Goal: Task Accomplishment & Management: Use online tool/utility

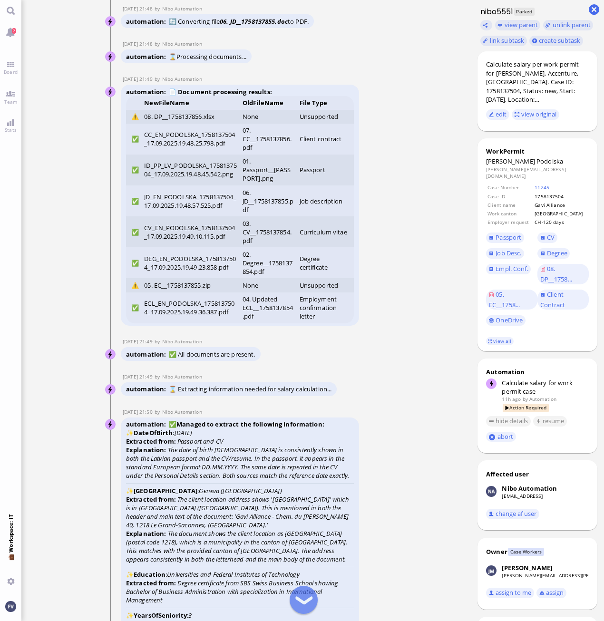
scroll to position [-2775, 0]
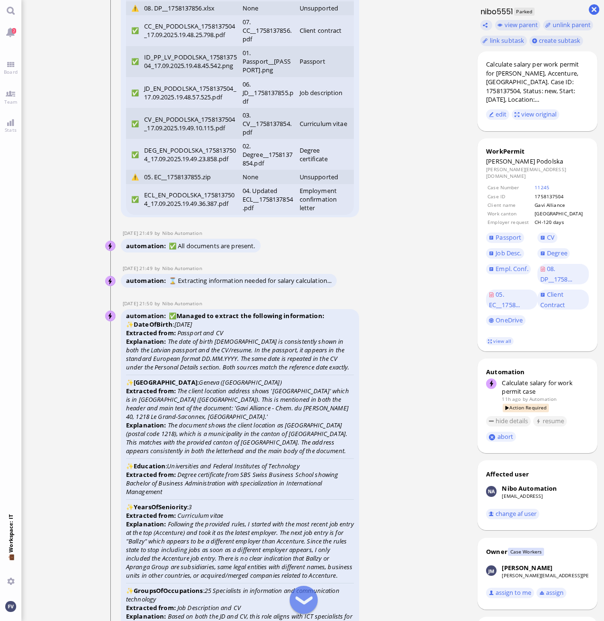
scroll to position [-2537, 0]
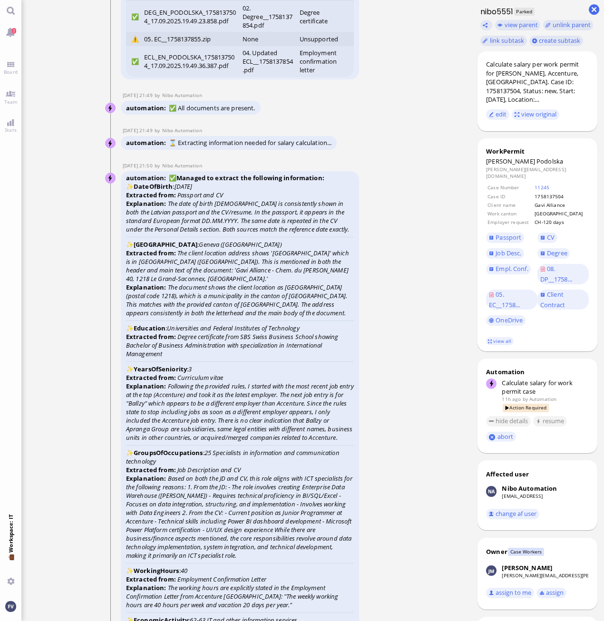
click at [428, 215] on ticket "17 Sep 21:47 by Automation Automation Calculate eligible salary for work permit…" at bounding box center [245, 310] width 449 height 621
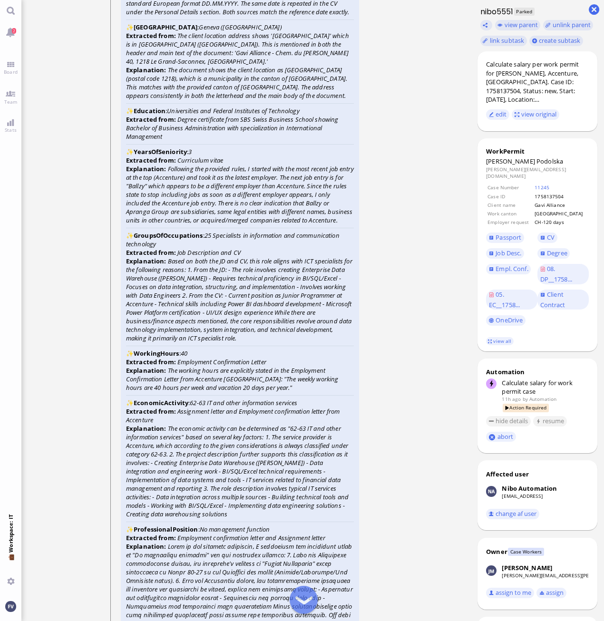
scroll to position [-2252, 0]
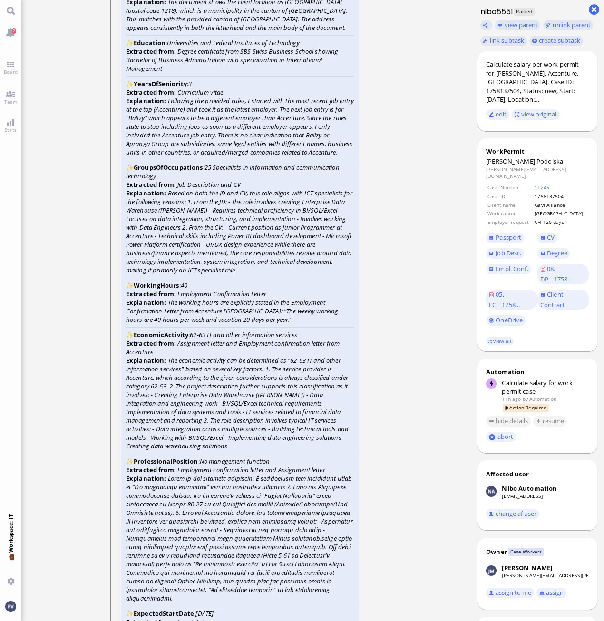
click at [427, 42] on ticket "17 Sep 21:47 by Automation Automation Calculate eligible salary for work permit…" at bounding box center [245, 310] width 449 height 621
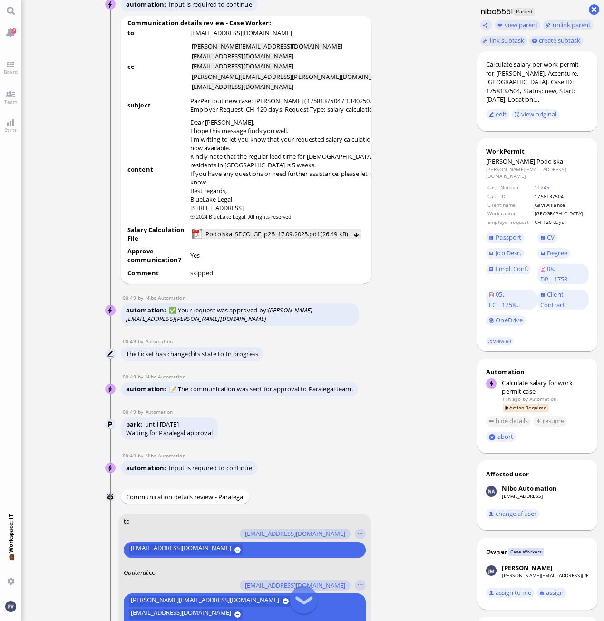
scroll to position [-445, 0]
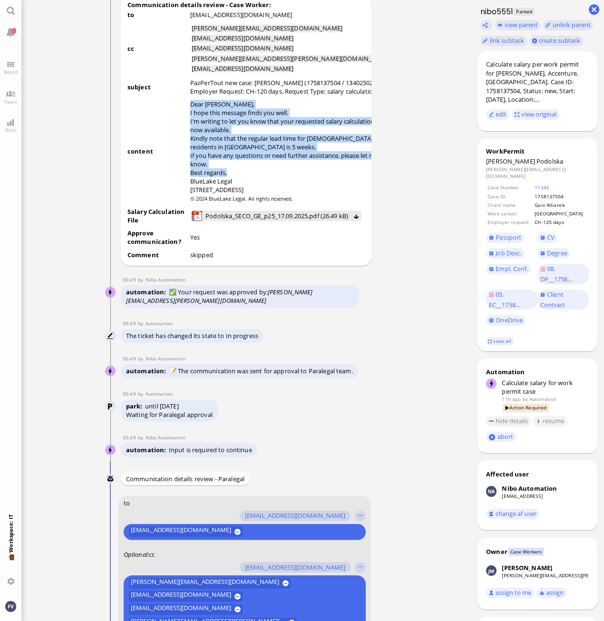
drag, startPoint x: 191, startPoint y: 107, endPoint x: 254, endPoint y: 177, distance: 94.3
click at [254, 177] on div "Dear Valentina, I hope this message finds you well. I'm writing to let you know…" at bounding box center [291, 147] width 203 height 94
copy div "Dear Valentina, I hope this message finds you well. I'm writing to let you know…"
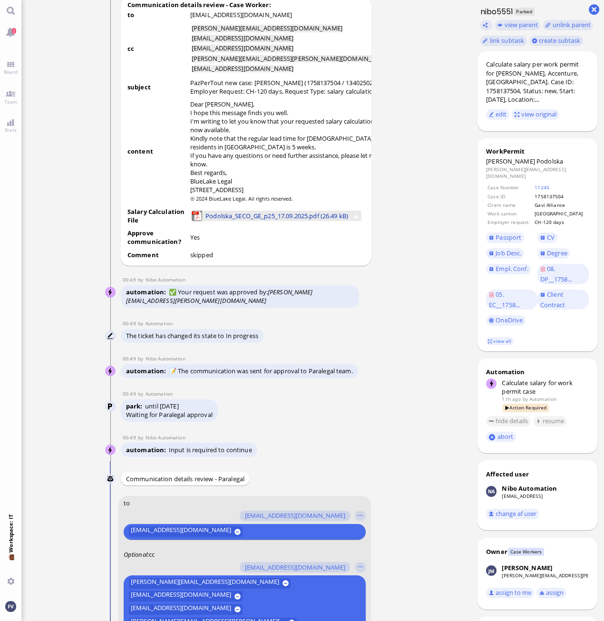
click at [275, 221] on span "Podolska_SECO_GE_p25_17.09.2025.pdf (26.49 kB)" at bounding box center [276, 216] width 143 height 10
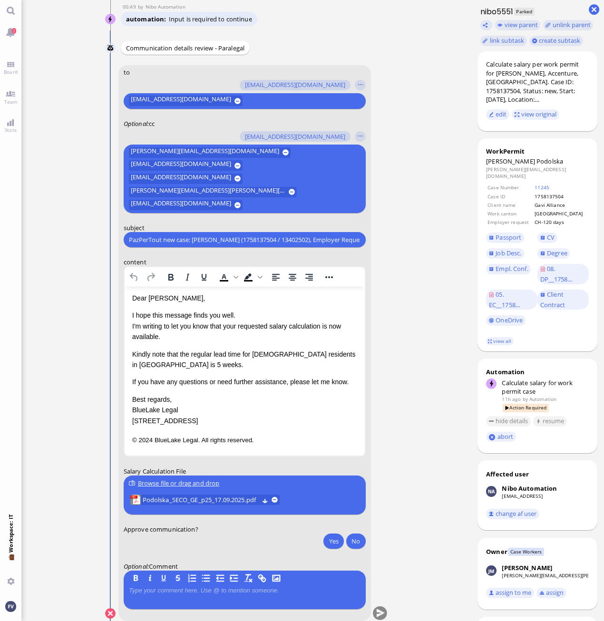
scroll to position [0, 0]
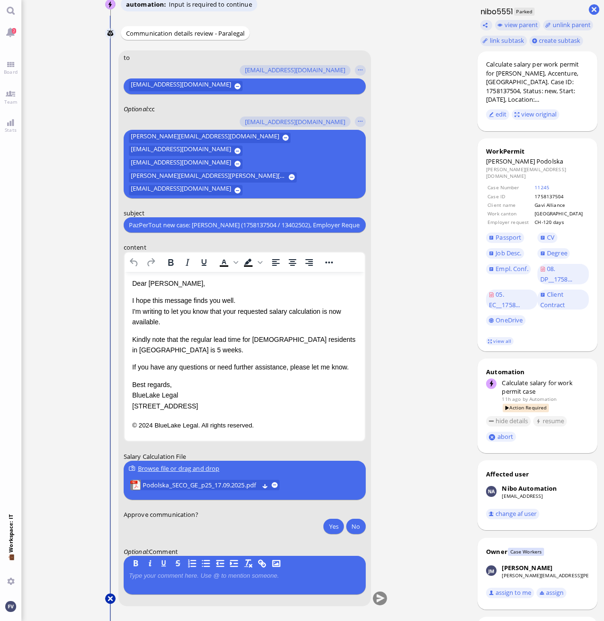
click at [110, 597] on button at bounding box center [110, 598] width 10 height 10
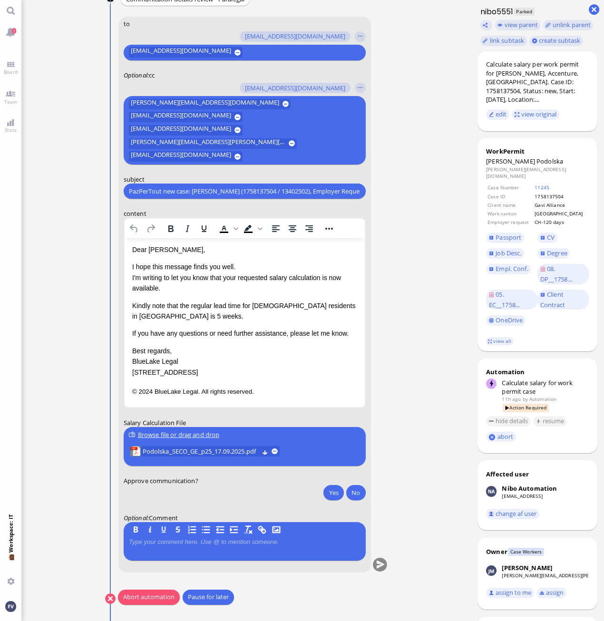
click at [142, 597] on button "Abort automation" at bounding box center [149, 596] width 62 height 15
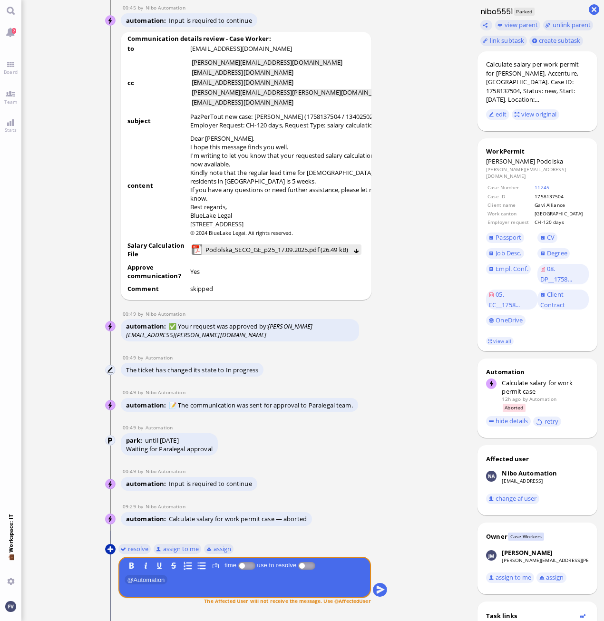
click at [111, 548] on button at bounding box center [110, 549] width 10 height 10
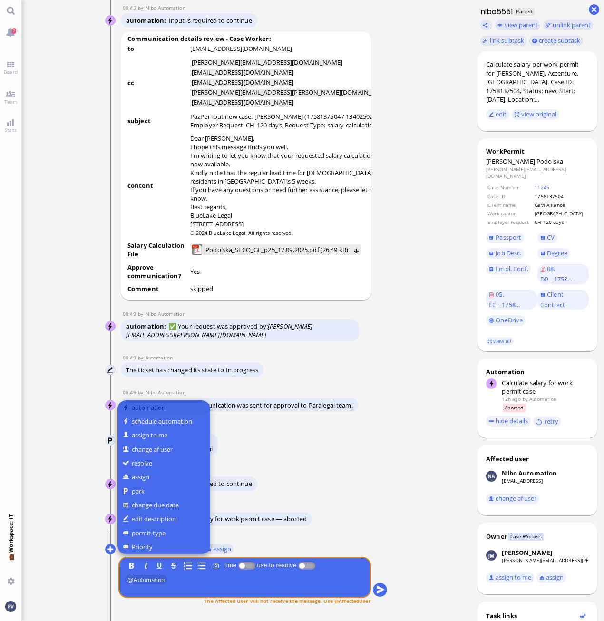
click at [156, 408] on button "automation" at bounding box center [163, 407] width 93 height 14
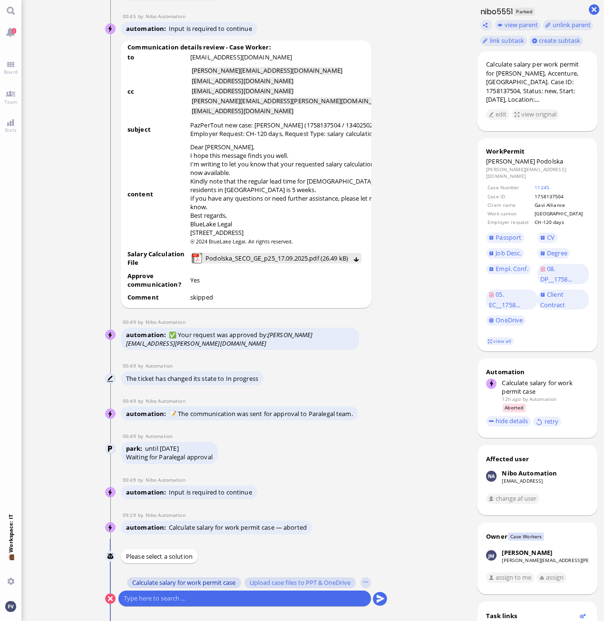
click at [219, 585] on span "Calculate salary for work permit case" at bounding box center [183, 583] width 103 height 8
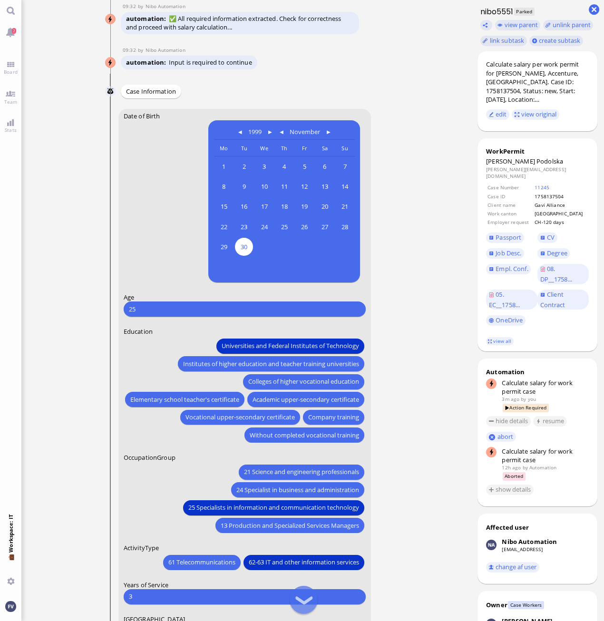
scroll to position [-143, 0]
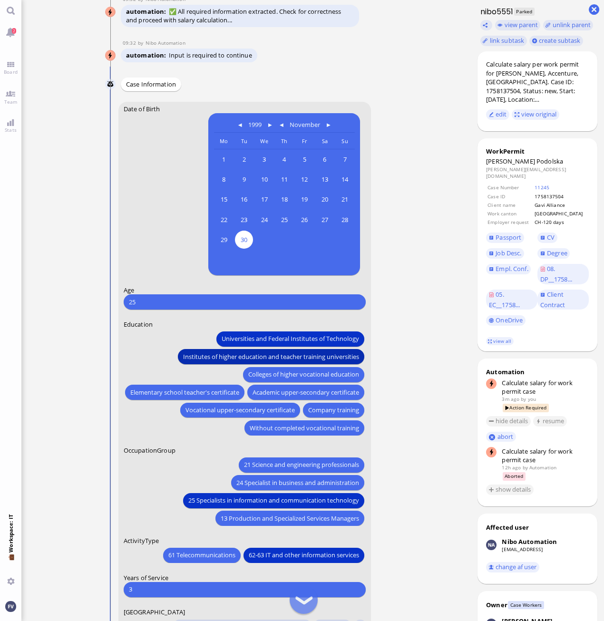
click at [264, 351] on span "Institutes of higher education and teacher training universities" at bounding box center [271, 356] width 176 height 10
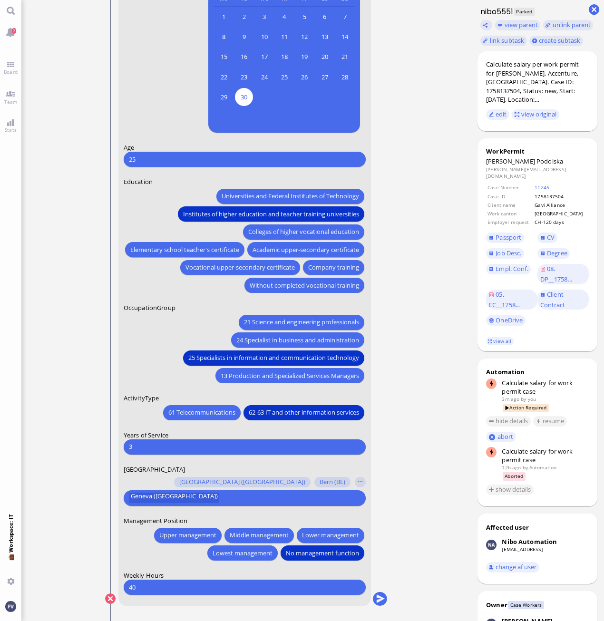
scroll to position [0, 0]
click at [379, 599] on button "submit" at bounding box center [379, 599] width 14 height 14
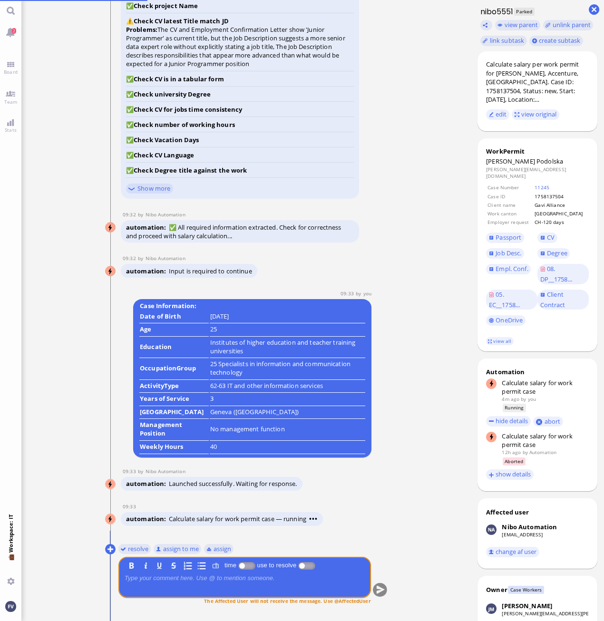
scroll to position [0, 0]
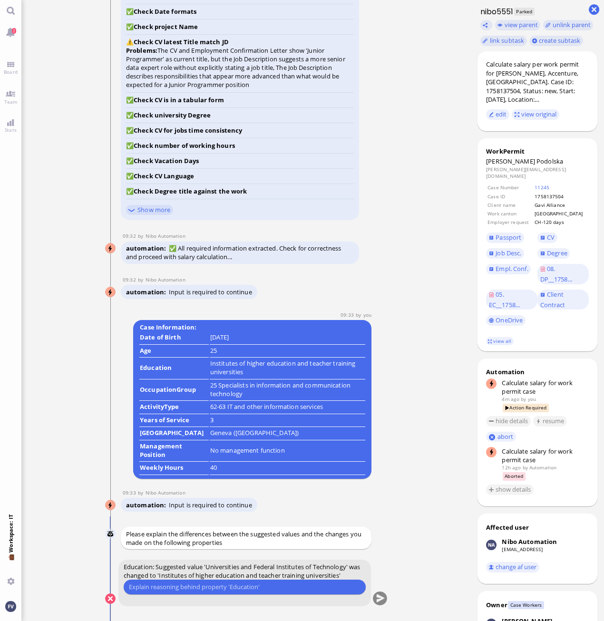
click at [149, 587] on input "text" at bounding box center [243, 587] width 231 height 10
click at [317, 583] on input "The Swiss Business School has been accredited as a University of applied scienc…" at bounding box center [243, 587] width 231 height 10
click at [340, 588] on input "The Swiss Business School has been accredited as a University of Applied scienc…" at bounding box center [243, 587] width 231 height 10
type input "The Swiss Business School has been accredited as a University of Applied Scienc…"
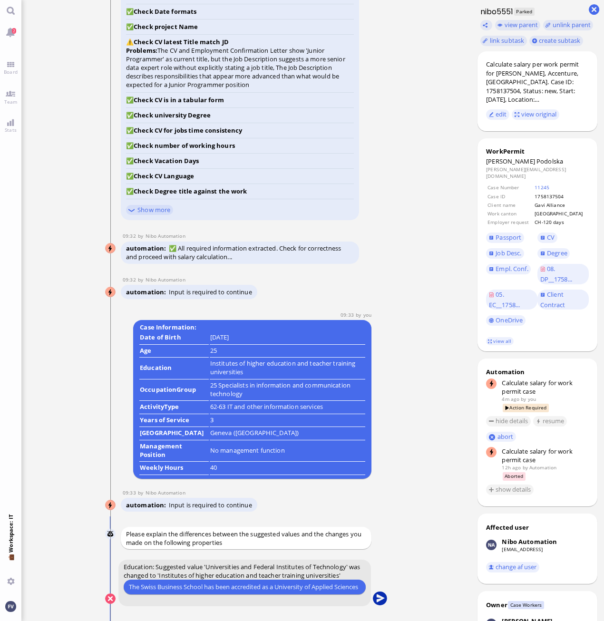
click at [382, 597] on button "submit" at bounding box center [379, 599] width 14 height 14
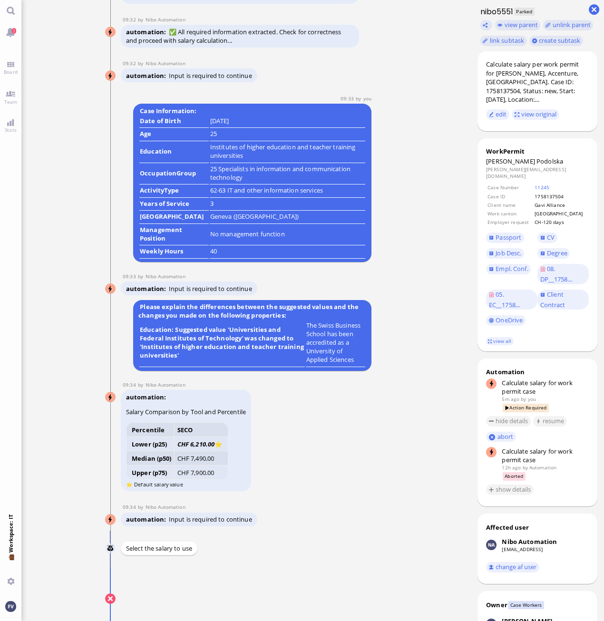
click at [383, 598] on button "submit" at bounding box center [379, 599] width 14 height 14
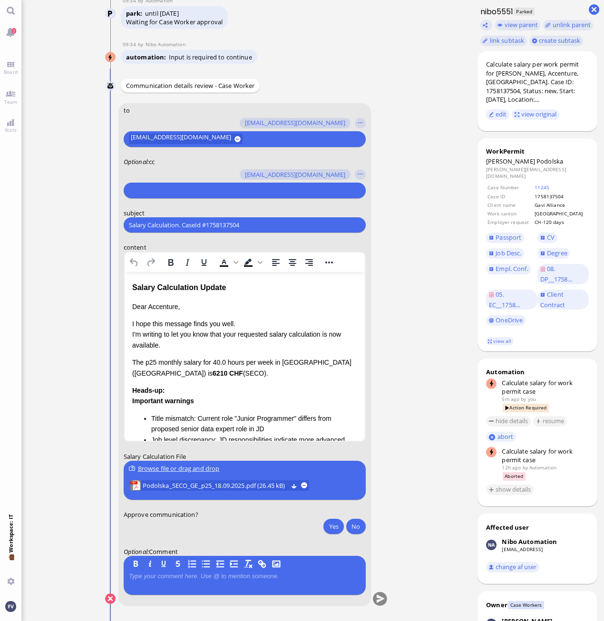
click at [210, 192] on input "text" at bounding box center [242, 190] width 229 height 10
click at [354, 174] on selector "amit.thakur@bluelakelegal.com anand.pazhenkottil@bluelakelegal.com anusha.thaku…" at bounding box center [244, 182] width 242 height 32
click at [360, 173] on button "button" at bounding box center [360, 174] width 10 height 10
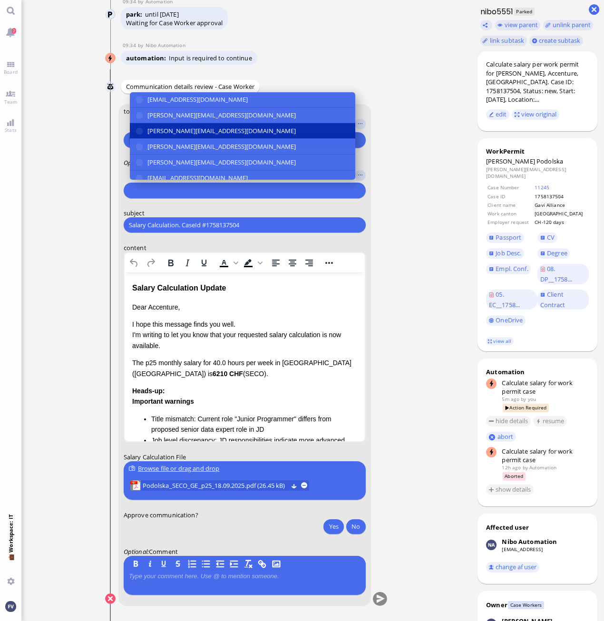
click at [253, 134] on button "[PERSON_NAME][EMAIL_ADDRESS][DOMAIN_NAME]" at bounding box center [241, 131] width 225 height 16
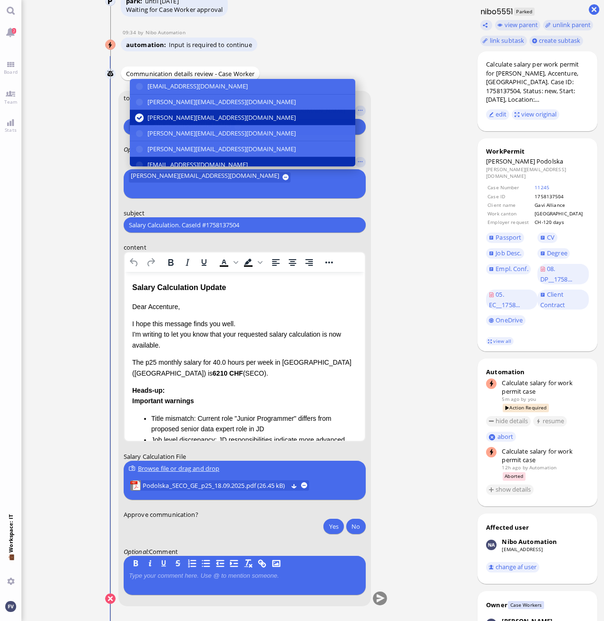
click at [237, 170] on span "[EMAIL_ADDRESS][DOMAIN_NAME]" at bounding box center [197, 165] width 100 height 10
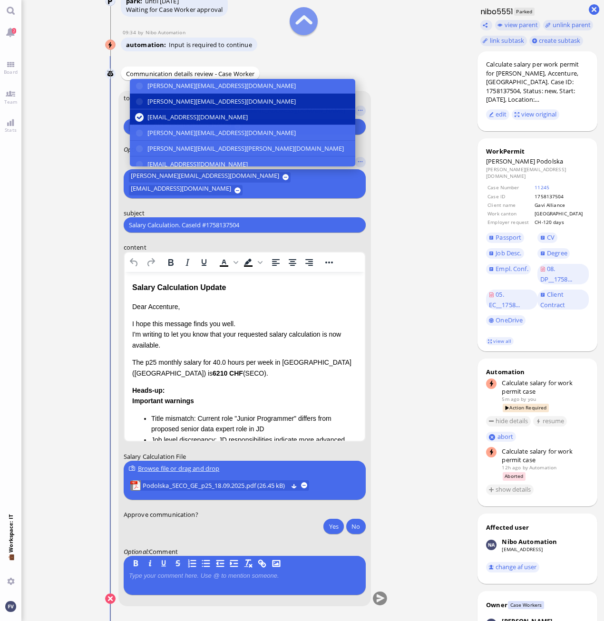
scroll to position [95, 0]
click at [277, 118] on button "[EMAIL_ADDRESS][DOMAIN_NAME]" at bounding box center [241, 117] width 225 height 16
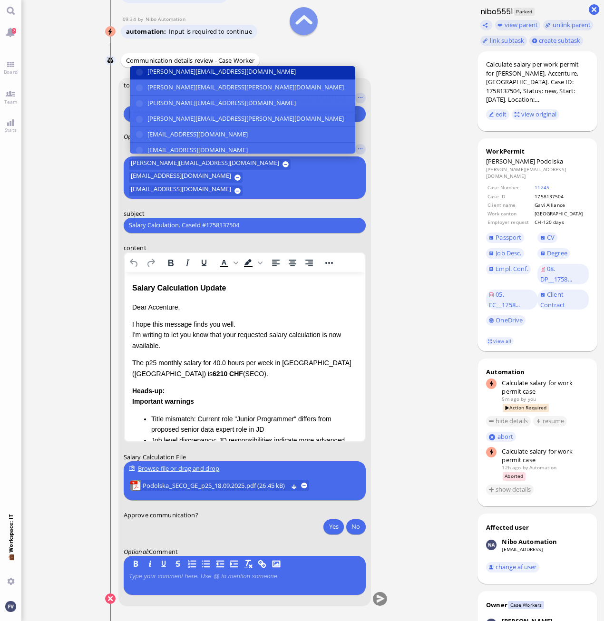
scroll to position [178, 0]
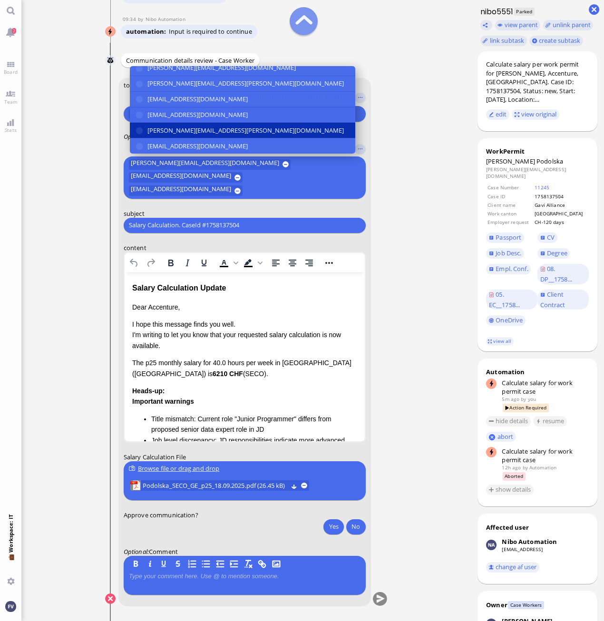
click at [265, 138] on button "[PERSON_NAME][EMAIL_ADDRESS][PERSON_NAME][DOMAIN_NAME]" at bounding box center [241, 131] width 225 height 16
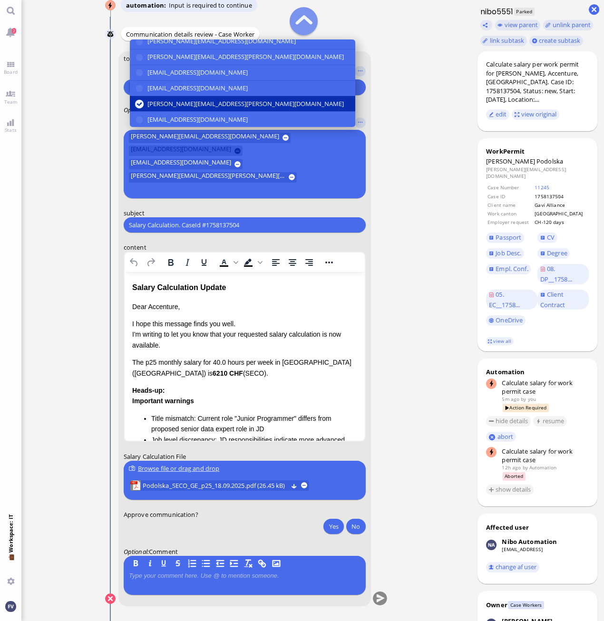
drag, startPoint x: 265, startPoint y: 146, endPoint x: 270, endPoint y: 146, distance: 5.3
click at [265, 127] on button "[EMAIL_ADDRESS][DOMAIN_NAME]" at bounding box center [241, 119] width 225 height 15
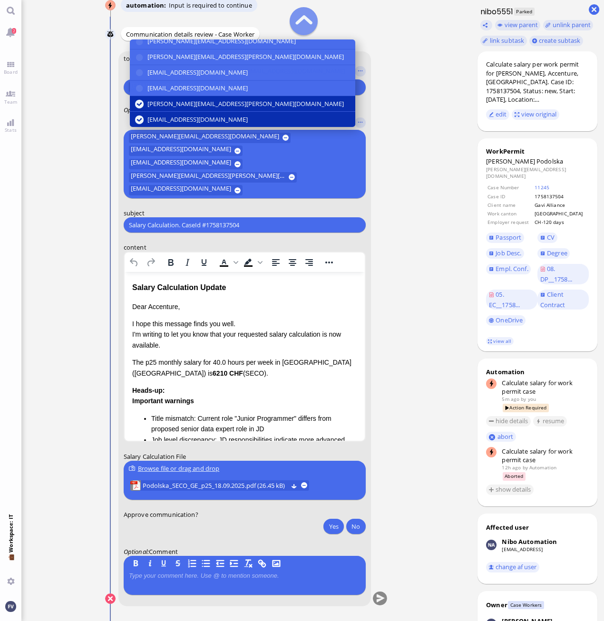
click at [426, 216] on ticket "17 Sep 21:47 by Automation Automation Calculate eligible salary for work permit…" at bounding box center [245, 310] width 449 height 621
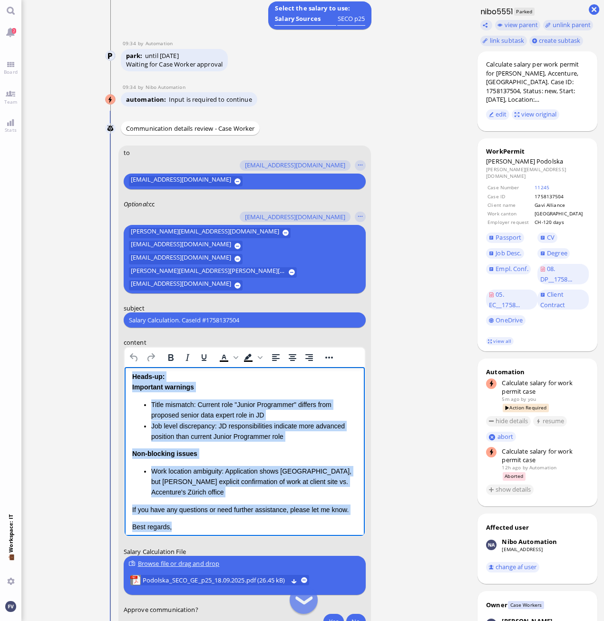
scroll to position [156, 0]
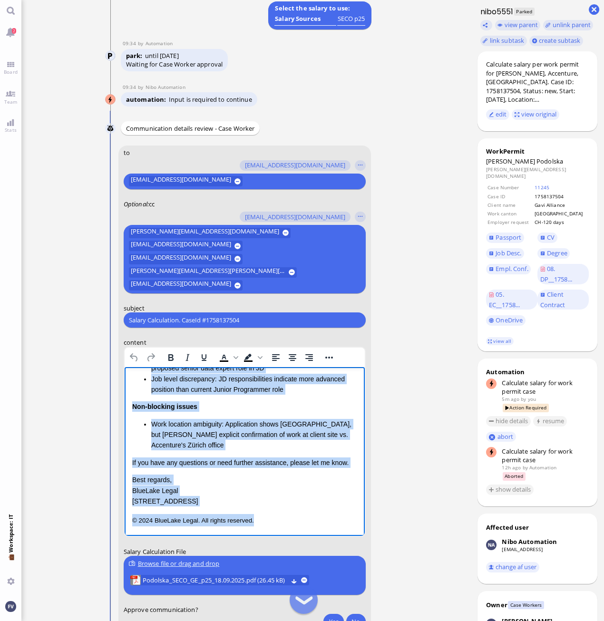
drag, startPoint x: 132, startPoint y: 382, endPoint x: 346, endPoint y: 554, distance: 274.2
click at [346, 536] on html "Salary Calculation Update Dear Accenture, I hope this message finds you well. I…" at bounding box center [244, 373] width 240 height 325
paste body "Rich Text Area. Press ALT-0 for help."
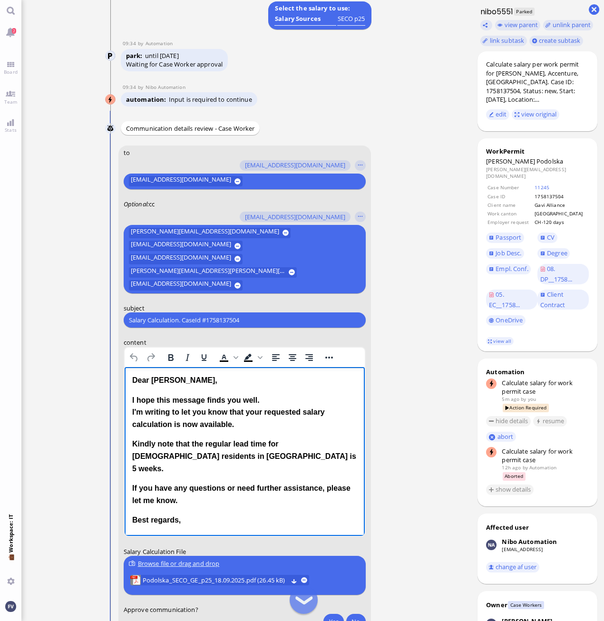
scroll to position [0, 0]
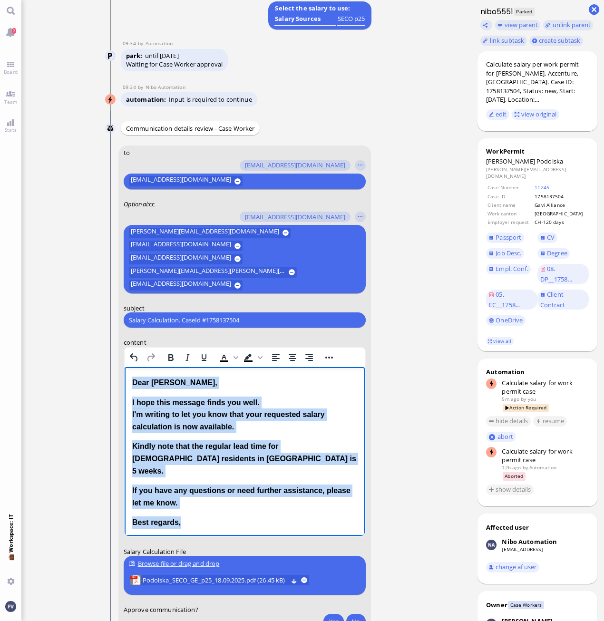
drag, startPoint x: 182, startPoint y: 507, endPoint x: 100, endPoint y: 372, distance: 157.7
click at [124, 372] on html "Dear Valentina, I hope this message finds you well. I'm writing to let you know…" at bounding box center [244, 452] width 240 height 171
click at [174, 354] on icon "Bold" at bounding box center [169, 357] width 11 height 11
click at [174, 357] on icon "Bold" at bounding box center [169, 357] width 11 height 11
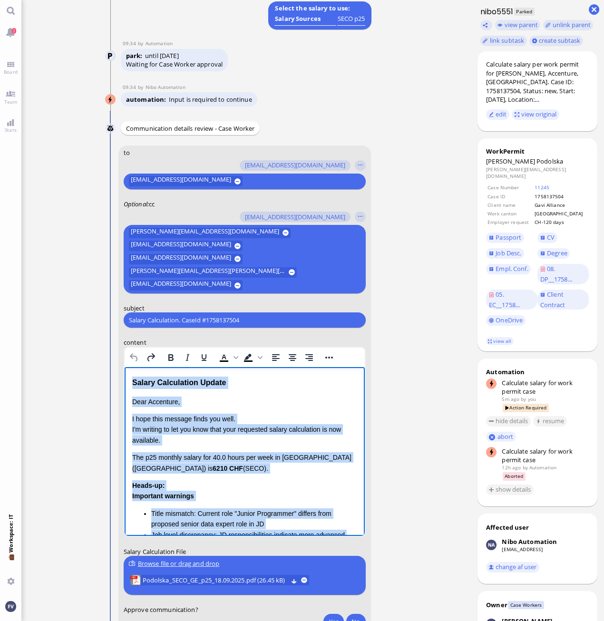
click at [220, 434] on p "I hope this message finds you well. I'm writing to let you know that your reque…" at bounding box center [244, 430] width 225 height 32
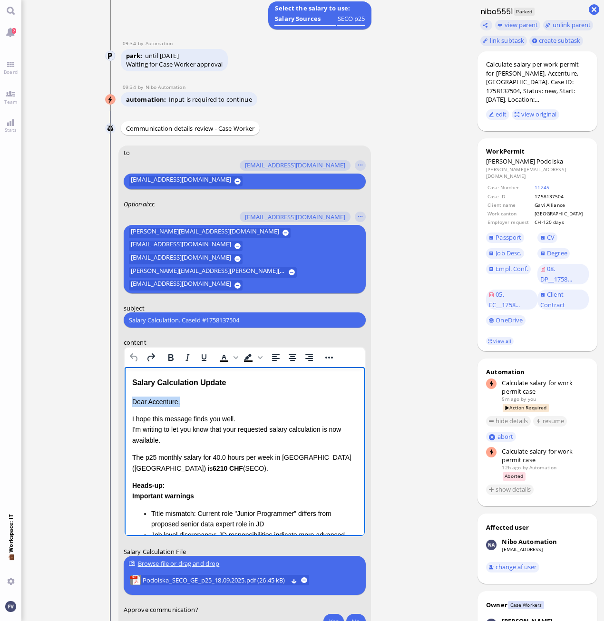
drag, startPoint x: 132, startPoint y: 401, endPoint x: 191, endPoint y: 399, distance: 59.0
click at [191, 399] on p "Dear Accenture," at bounding box center [244, 401] width 225 height 10
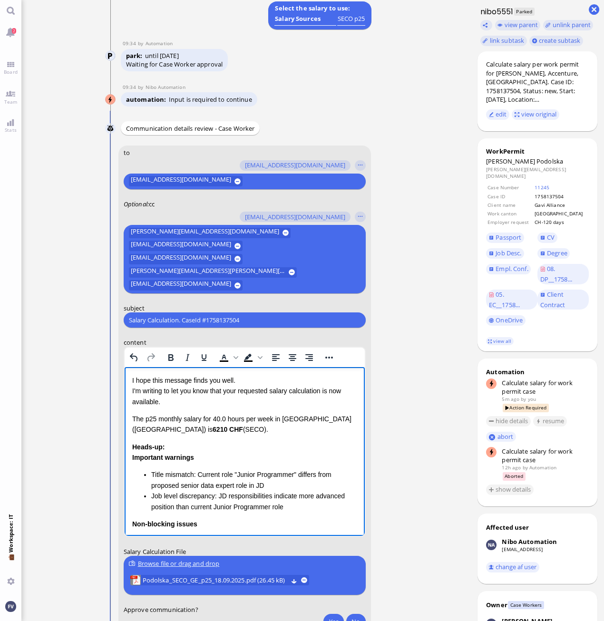
scroll to position [95, 0]
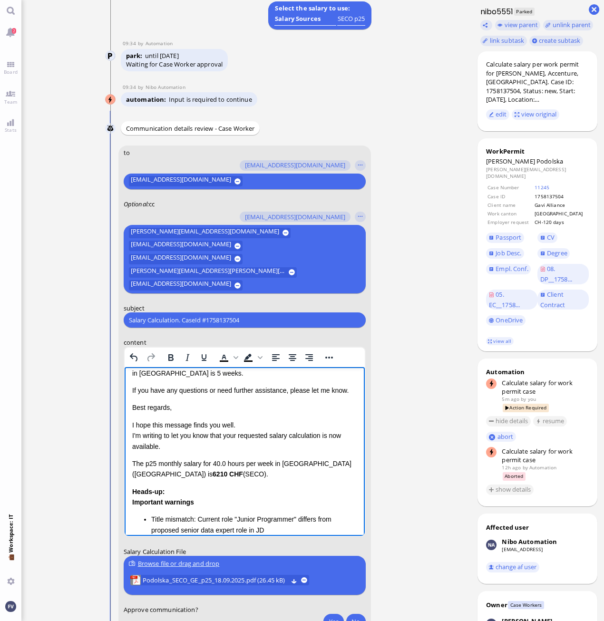
drag, startPoint x: 131, startPoint y: 424, endPoint x: 174, endPoint y: 447, distance: 49.3
click at [180, 451] on html "Salary Calculation Update Dear Valentina, I hope this message finds you well. I…" at bounding box center [244, 485] width 240 height 426
click at [131, 425] on html "Salary Calculation Update Dear Valentina, I hope this message finds you well. I…" at bounding box center [244, 485] width 240 height 426
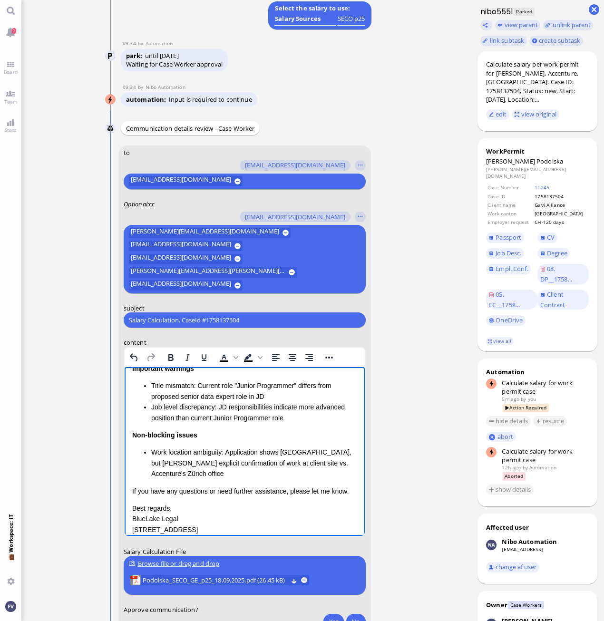
scroll to position [257, 0]
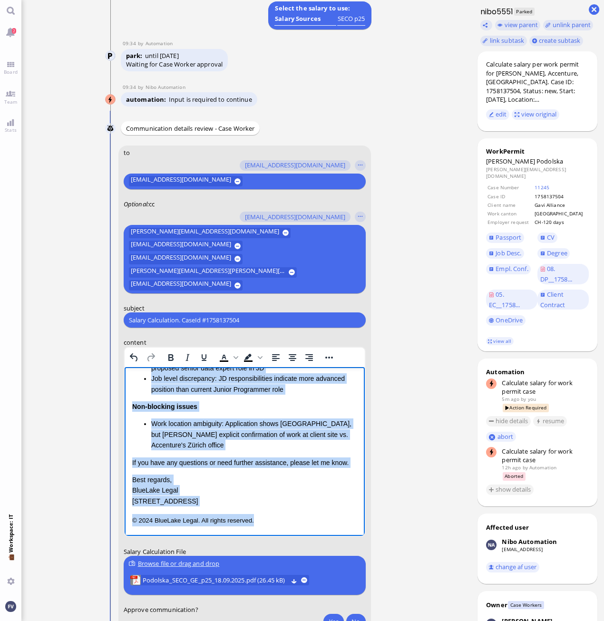
drag, startPoint x: 131, startPoint y: 425, endPoint x: 297, endPoint y: 533, distance: 198.2
click at [295, 533] on html "Salary Calculation Update Dear Valentina, I hope this message finds you well. I…" at bounding box center [244, 323] width 240 height 426
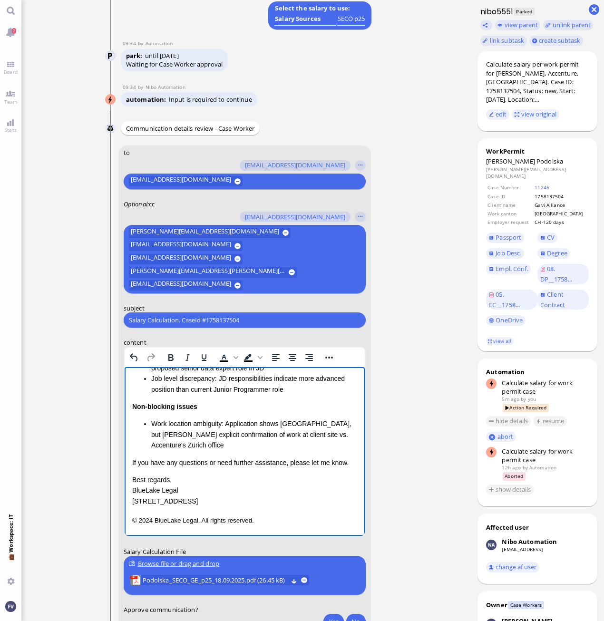
scroll to position [0, 0]
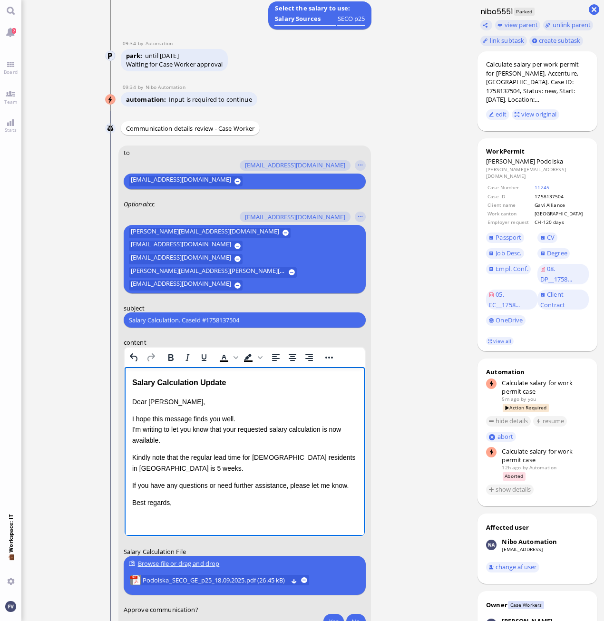
click at [132, 399] on p "Dear Valentina," at bounding box center [244, 401] width 225 height 10
drag, startPoint x: 251, startPoint y: 385, endPoint x: 230, endPoint y: 745, distance: 361.0
click at [124, 378] on html "Salary Calculation Update Dear Valentina, I hope this message finds you well. I…" at bounding box center [244, 580] width 240 height 426
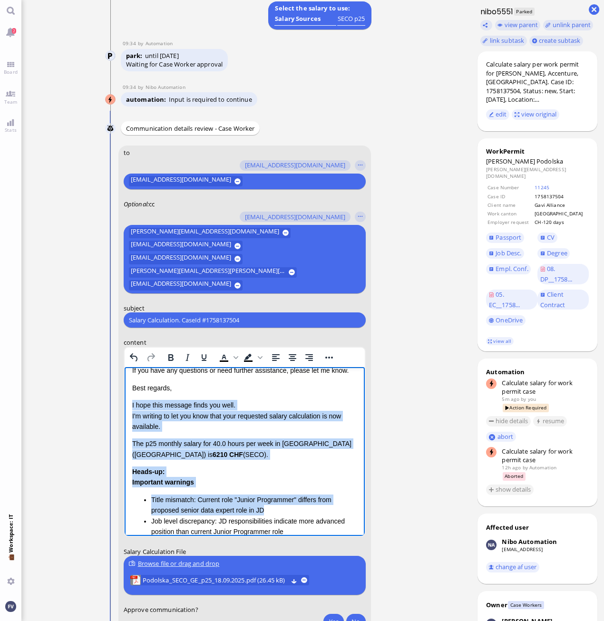
scroll to position [237, 0]
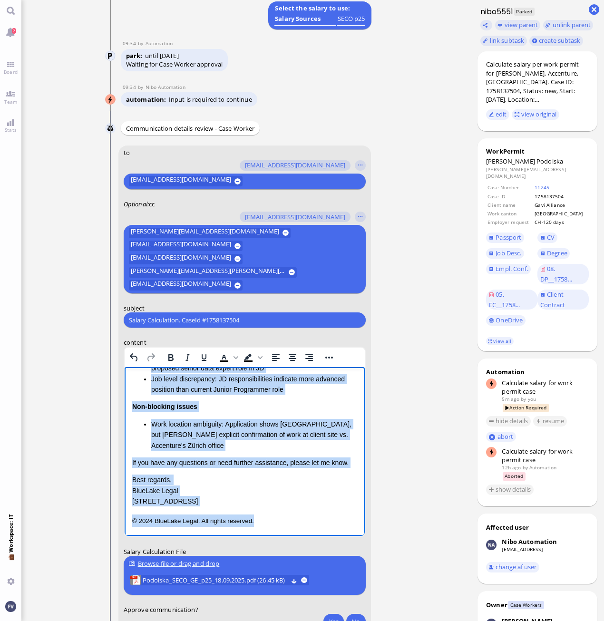
drag, startPoint x: 132, startPoint y: 402, endPoint x: 311, endPoint y: 573, distance: 248.5
click at [311, 536] on html "Dear Valentina, I hope this message finds you well. I'm writing to let you know…" at bounding box center [244, 333] width 240 height 406
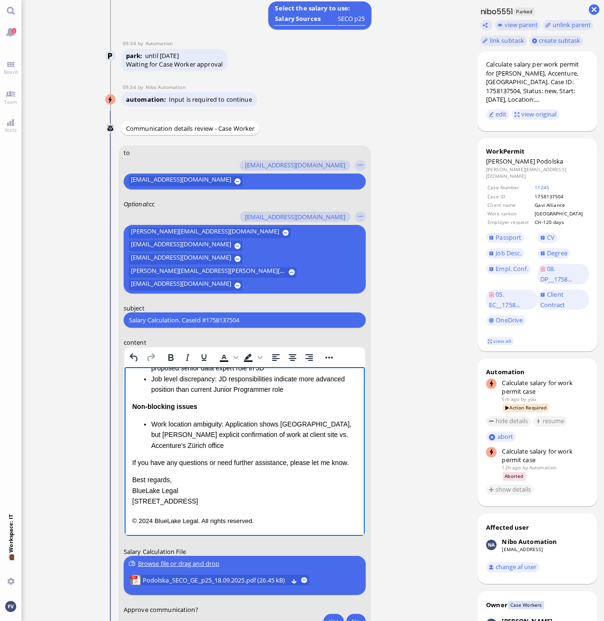
scroll to position [0, 0]
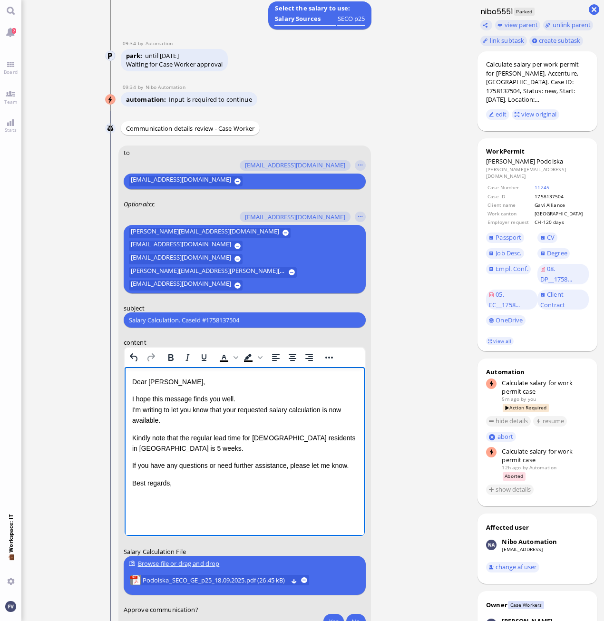
click at [240, 399] on p "I hope this message finds you well. I'm writing to let you know that your reque…" at bounding box center [244, 410] width 225 height 32
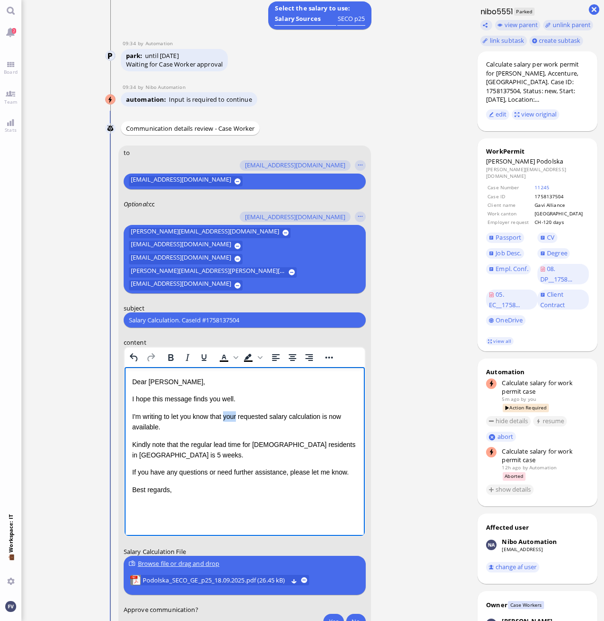
drag, startPoint x: 225, startPoint y: 417, endPoint x: 238, endPoint y: 415, distance: 12.9
click at [238, 415] on p "I'm writing to let you know that your requested salary calculation is now avail…" at bounding box center [244, 421] width 225 height 21
click at [322, 418] on p "I'm writing to let you know that the requested salary calculation is now availa…" at bounding box center [244, 421] width 225 height 21
click at [320, 417] on p "I'm writing to let you know that the requested salary calculation is now availa…" at bounding box center [244, 421] width 225 height 21
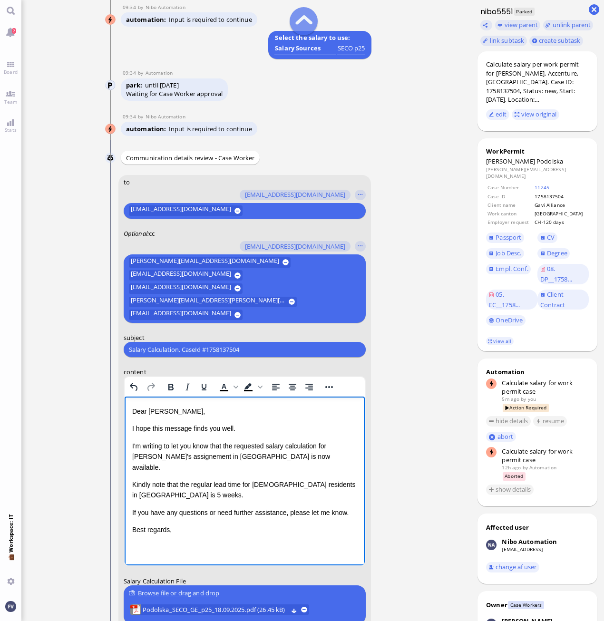
scroll to position [-190, 0]
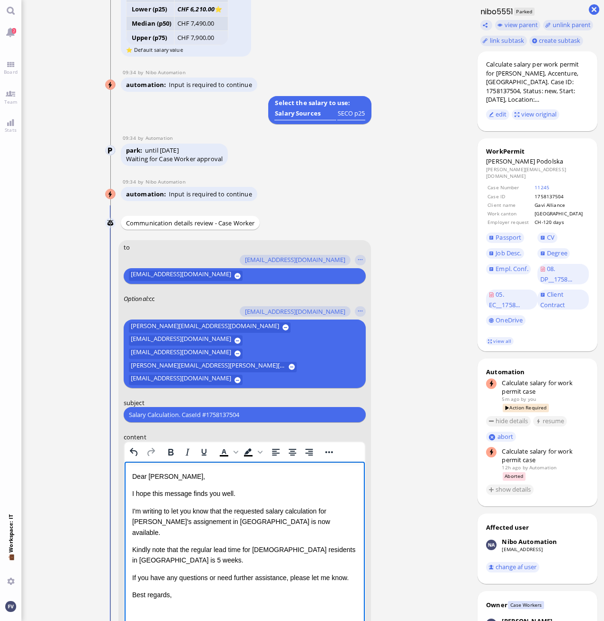
click at [256, 415] on input "Salary Calculation. CaseId #1758137504" at bounding box center [243, 415] width 231 height 10
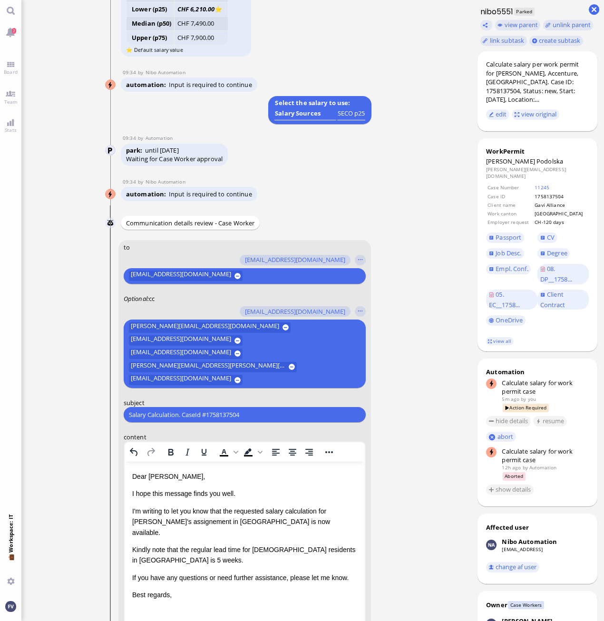
drag, startPoint x: 261, startPoint y: 415, endPoint x: 87, endPoint y: 414, distance: 173.5
click at [87, 414] on ticket "17 Sep 21:47 by Automation Automation Calculate eligible salary for work permit…" at bounding box center [245, 310] width 449 height 621
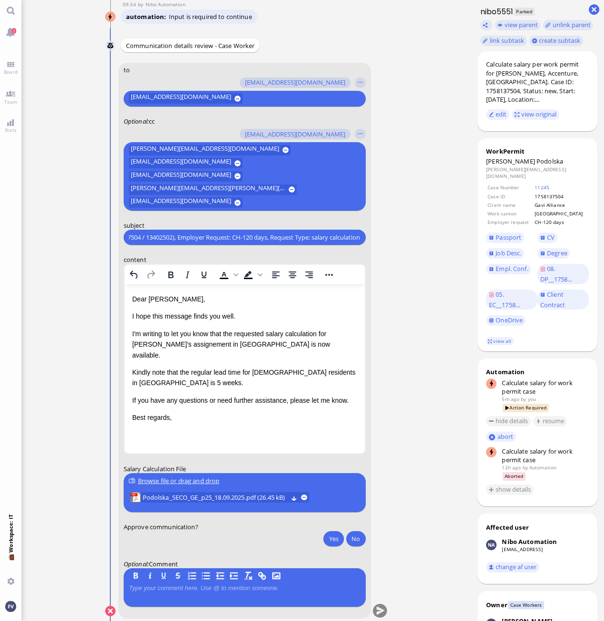
scroll to position [0, 0]
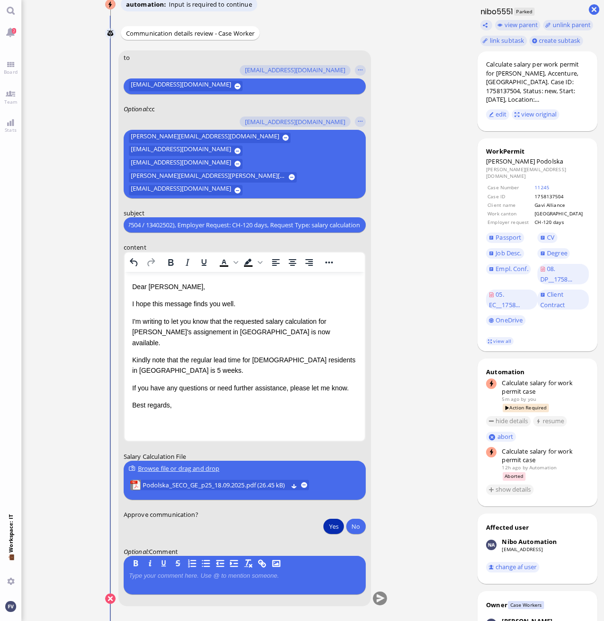
type input "PazPerTout new case: Katrina Podolska (1758137504 / 13402502), Employer Request…"
click at [330, 528] on button "Yes" at bounding box center [333, 526] width 20 height 15
click at [382, 599] on button "submit" at bounding box center [379, 599] width 14 height 14
click at [332, 524] on button "Yes" at bounding box center [333, 526] width 20 height 15
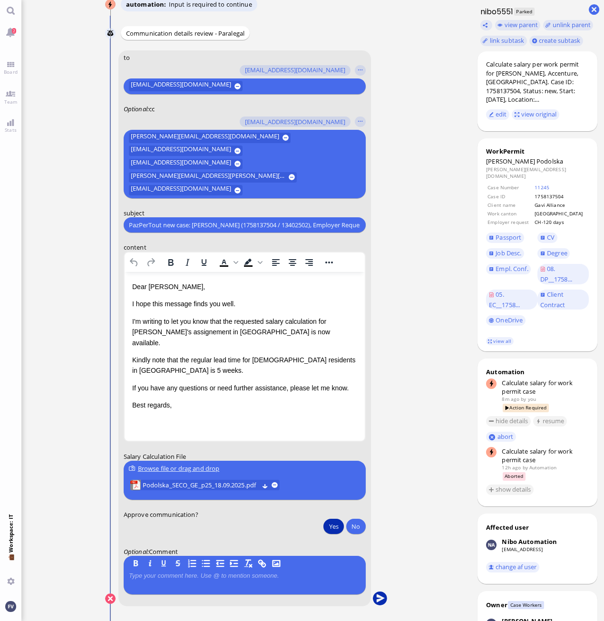
click at [376, 600] on button "submit" at bounding box center [379, 599] width 14 height 14
click at [7, 99] on span "Team" at bounding box center [11, 101] width 18 height 7
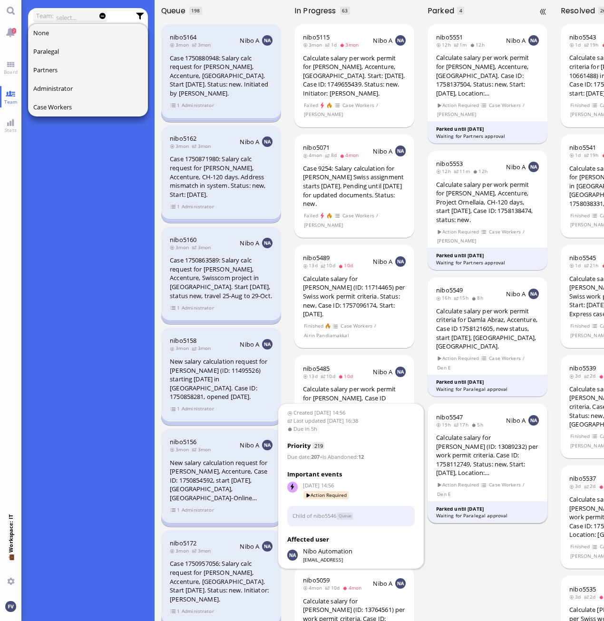
click at [456, 511] on div "Parked until 24 Sep" at bounding box center [487, 508] width 103 height 7
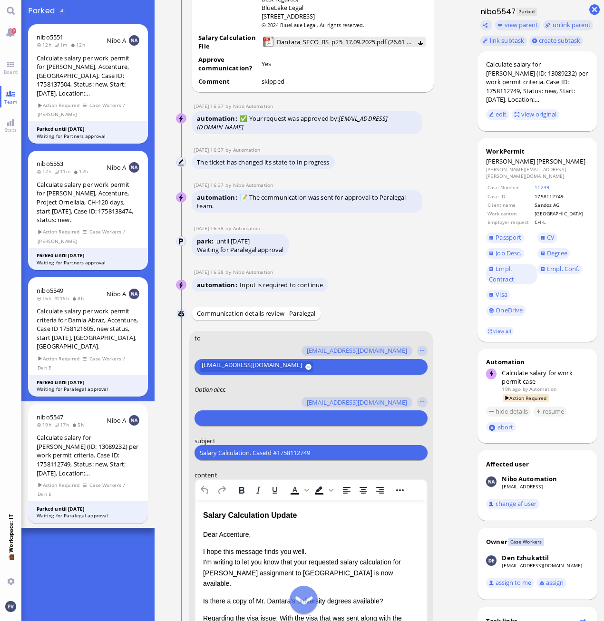
scroll to position [-201, 0]
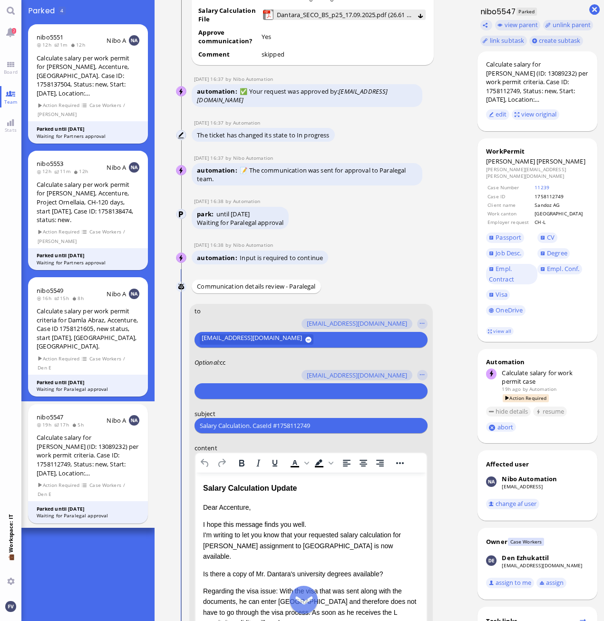
click at [304, 393] on input "text" at bounding box center [310, 391] width 220 height 10
click at [308, 392] on input "text" at bounding box center [310, 391] width 220 height 10
click at [422, 375] on button "button" at bounding box center [422, 375] width 10 height 10
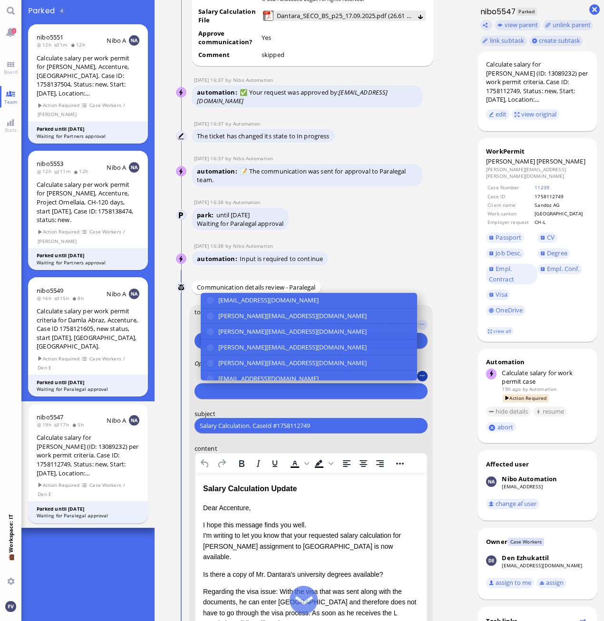
scroll to position [-200, 0]
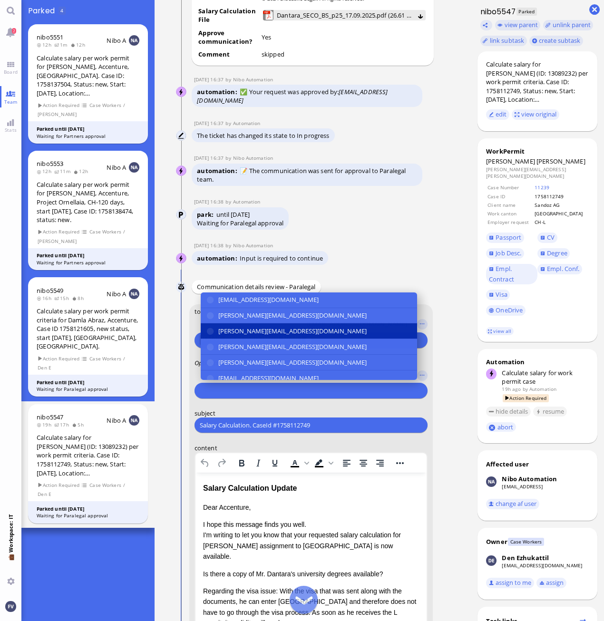
click at [261, 335] on span "[PERSON_NAME][EMAIL_ADDRESS][DOMAIN_NAME]" at bounding box center [292, 331] width 148 height 10
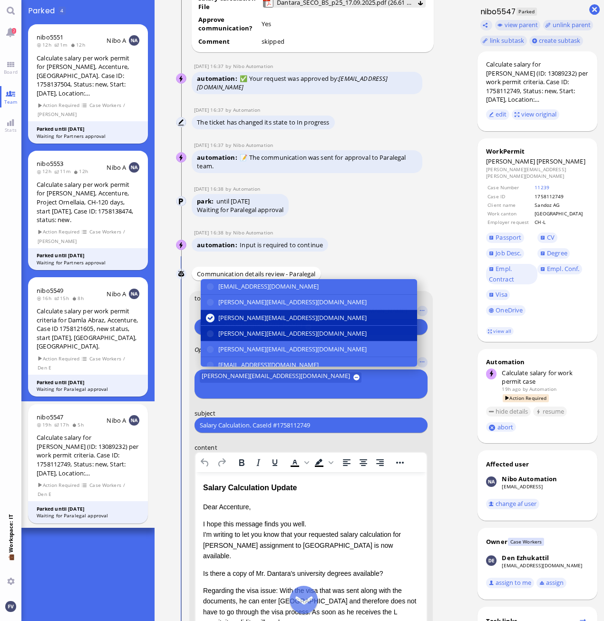
scroll to position [48, 0]
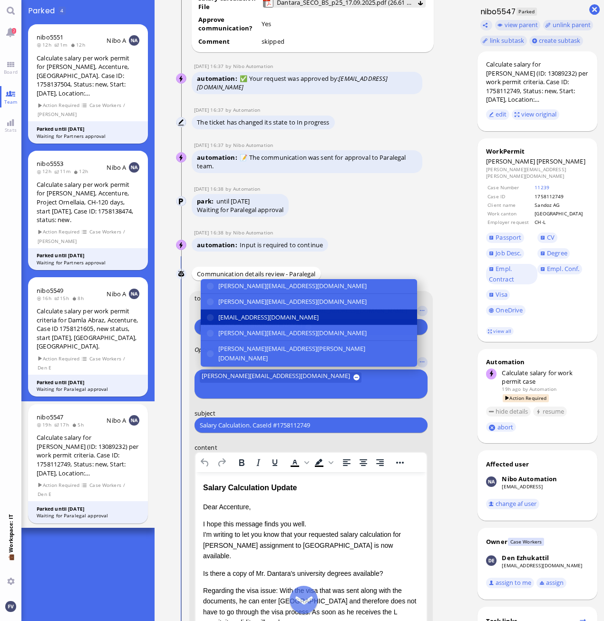
click at [252, 322] on span "[EMAIL_ADDRESS][DOMAIN_NAME]" at bounding box center [268, 317] width 100 height 10
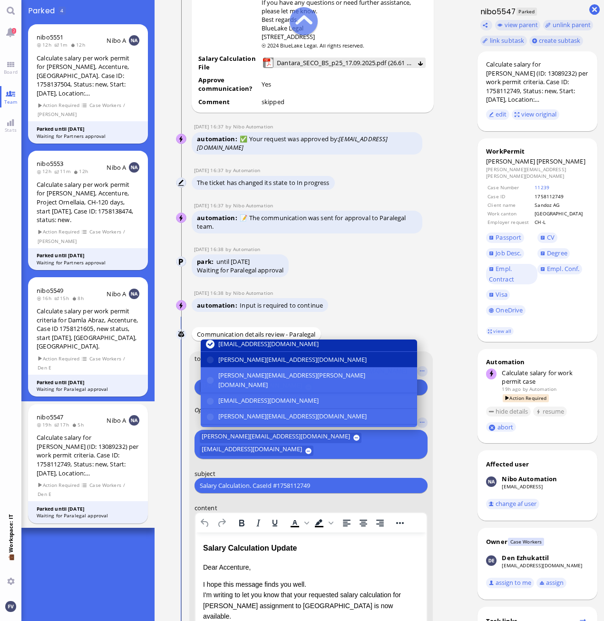
scroll to position [95, 0]
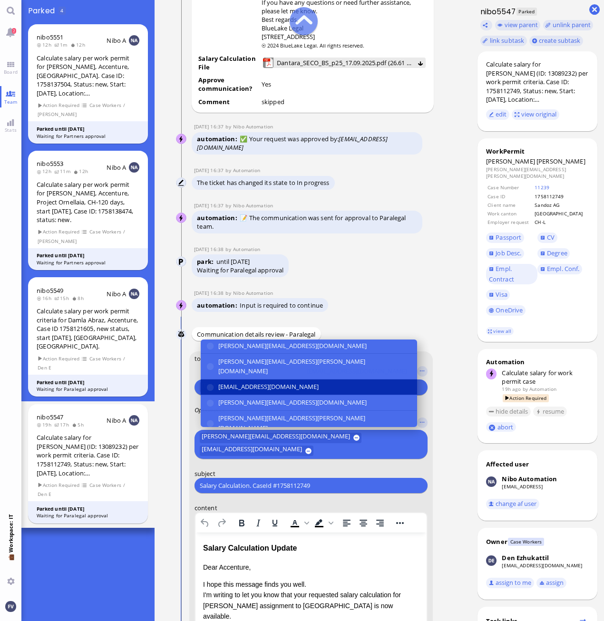
click at [310, 382] on span "[EMAIL_ADDRESS][DOMAIN_NAME]" at bounding box center [268, 387] width 100 height 10
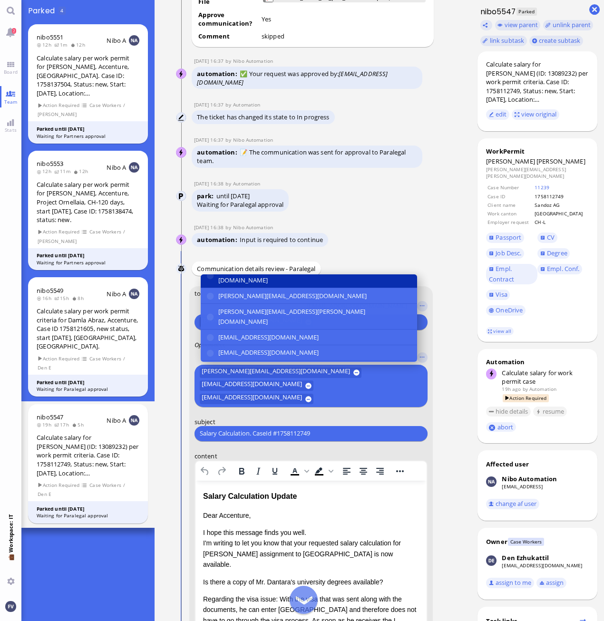
scroll to position [-179, 0]
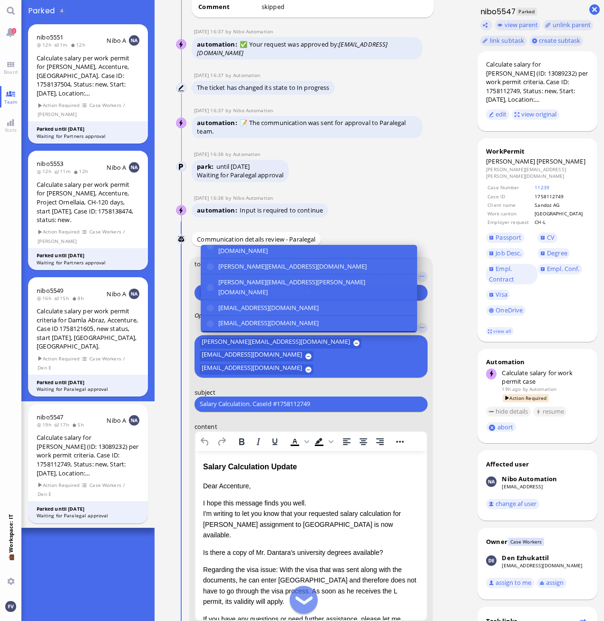
click at [309, 334] on span "[PERSON_NAME][EMAIL_ADDRESS][PERSON_NAME][DOMAIN_NAME]" at bounding box center [314, 344] width 193 height 20
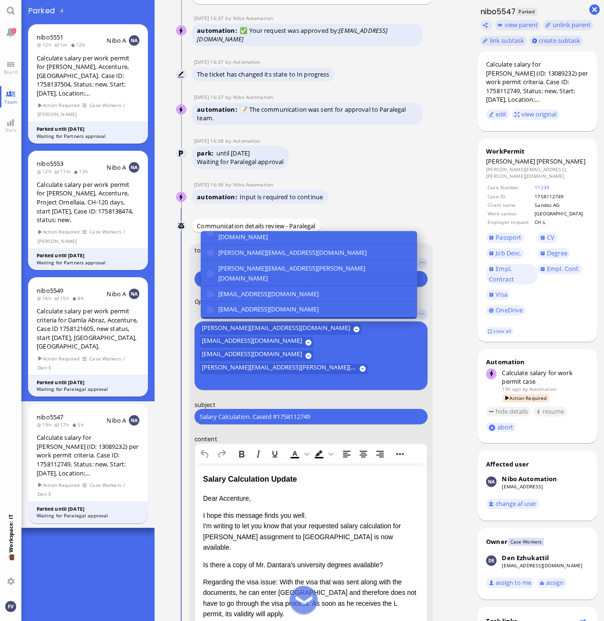
click at [308, 346] on span "[EMAIL_ADDRESS][DOMAIN_NAME]" at bounding box center [268, 351] width 100 height 10
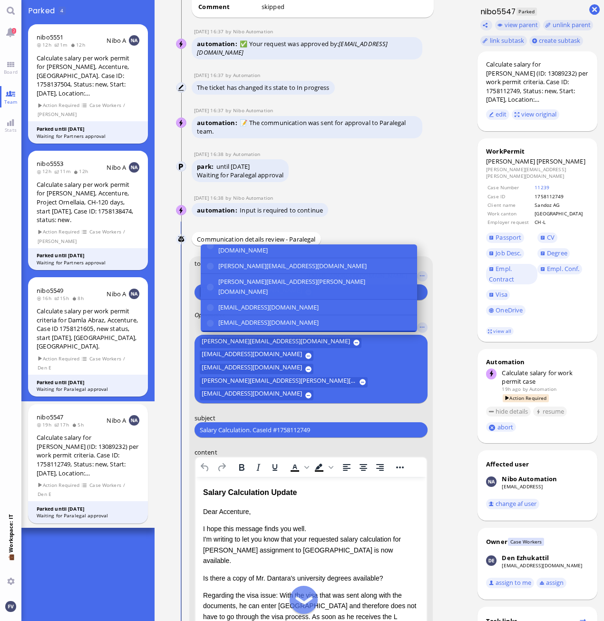
click at [455, 390] on nitautoscroll "17 Sep 14:56 by Automation Automation Calculate eligible salary for work permit…" at bounding box center [313, 310] width 304 height 621
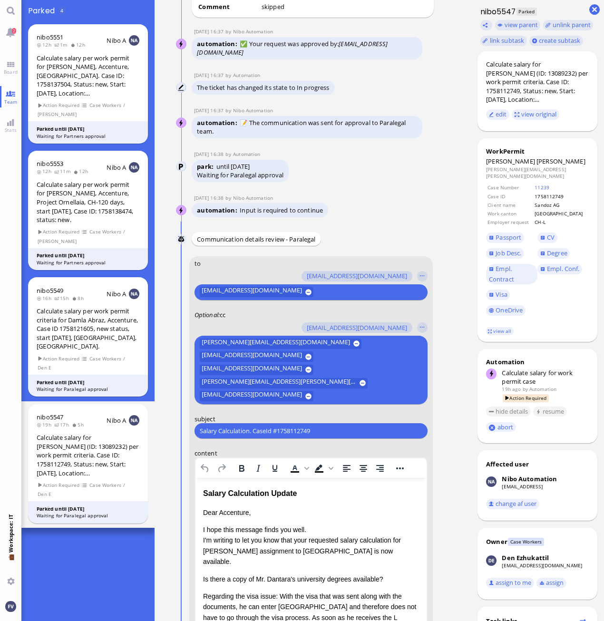
click at [329, 429] on input "Salary Calculation. CaseId #1758112749" at bounding box center [311, 431] width 222 height 10
drag, startPoint x: 333, startPoint y: 426, endPoint x: 130, endPoint y: 433, distance: 202.6
click at [130, 433] on board-view "Team: None Paralegal Partners Administrator Case Workers What is team view? Tea…" at bounding box center [312, 310] width 582 height 621
paste input "PazPerTout new case: Vatsal Dantara (1758112749 / 13089232), Employer Request: …"
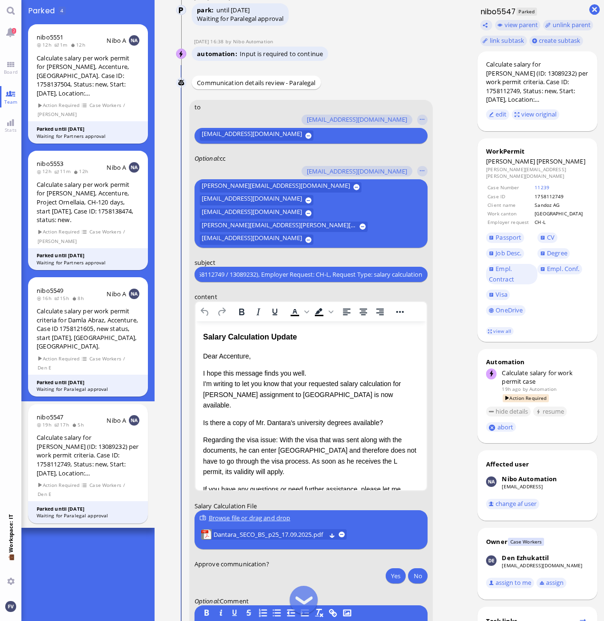
scroll to position [-63, 0]
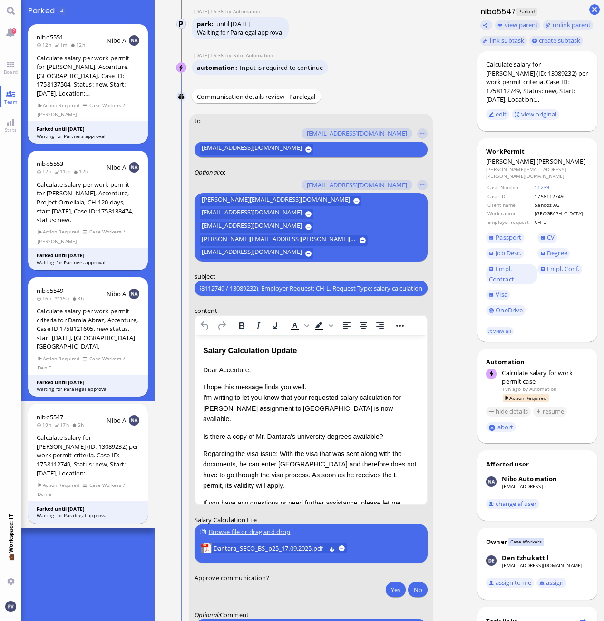
type input "PazPerTout new case: Vatsal Dantara (1758112749 / 13089232), Employer Request: …"
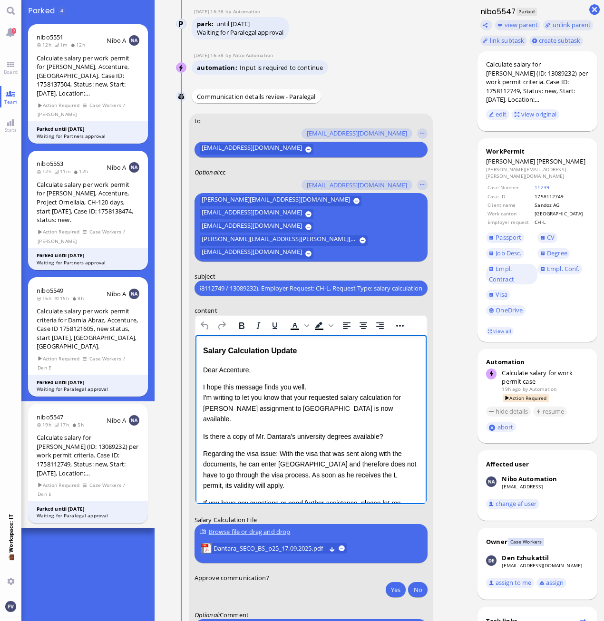
scroll to position [0, 0]
drag, startPoint x: 203, startPoint y: 350, endPoint x: 203, endPoint y: 363, distance: 13.3
click at [203, 363] on div "Salary Calculation Update Dear Accenture, I hope this message finds you well. I…" at bounding box center [311, 461] width 216 height 232
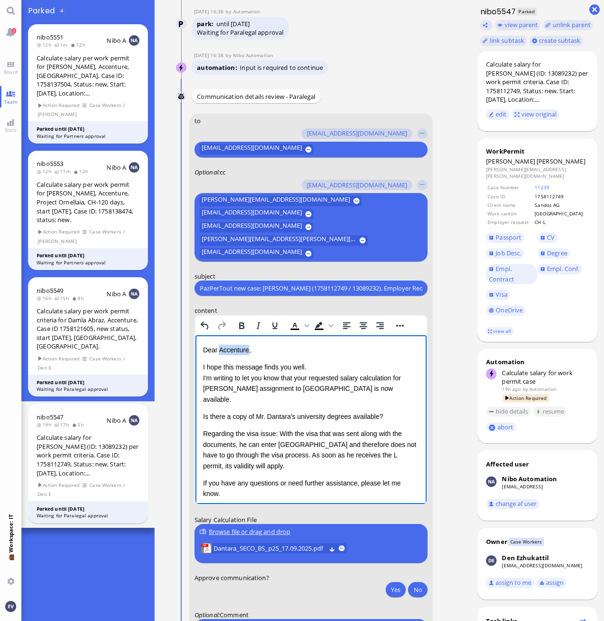
drag, startPoint x: 219, startPoint y: 349, endPoint x: 247, endPoint y: 351, distance: 28.6
click at [247, 351] on p "Dear Accenture," at bounding box center [311, 350] width 216 height 10
click at [317, 366] on p "I hope this message finds you well. I'm writing to let you know that your reque…" at bounding box center [311, 383] width 216 height 43
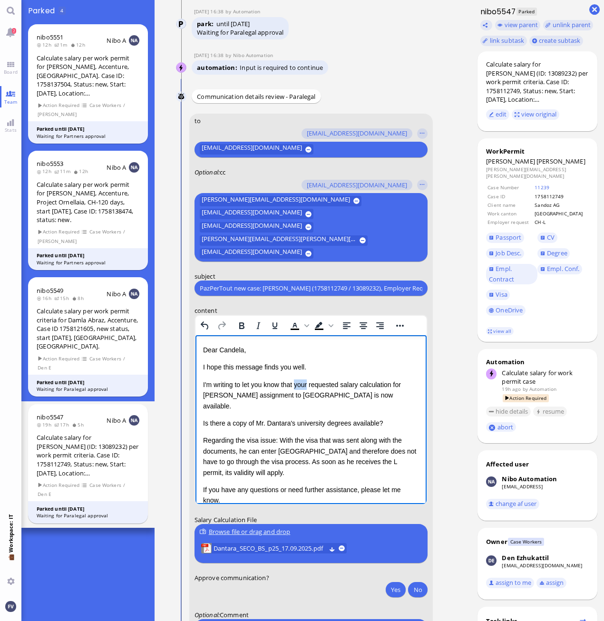
drag, startPoint x: 296, startPoint y: 386, endPoint x: 310, endPoint y: 386, distance: 13.8
click at [310, 386] on p "I'm writing to let you know that your requested salary calculation for Mr. Dant…" at bounding box center [311, 395] width 216 height 32
click at [260, 418] on p "Is there a copy of Mr. Dantara's university degrees available?" at bounding box center [311, 423] width 216 height 10
click at [203, 418] on p "Is there a copy of Mr. Dantara's university degrees available?" at bounding box center [311, 423] width 216 height 10
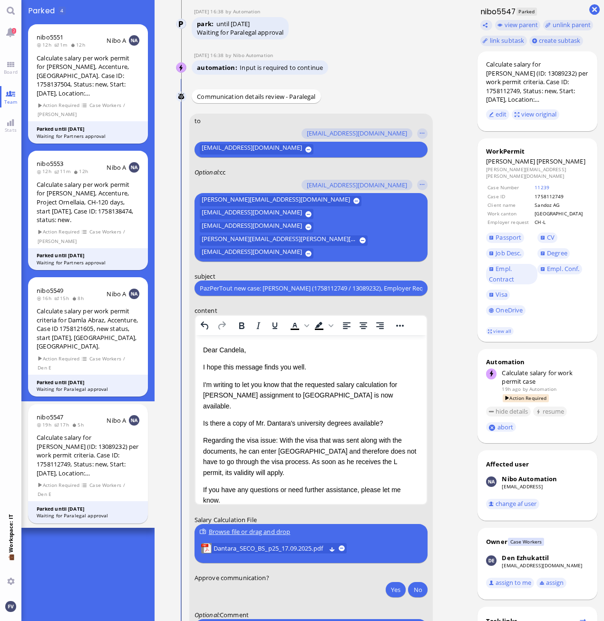
click at [200, 287] on input "PazPerTout new case: Vatsal Dantara (1758112749 / 13089232), Employer Request: …" at bounding box center [311, 288] width 222 height 10
click at [207, 286] on input "HEads-up: PazPerTout new case: Vatsal Dantara (1758112749 / 13089232), Employer…" at bounding box center [311, 288] width 222 height 10
type input "Heads-up: PazPerTout new case: Vatsal Dantara (1758112749 / 13089232), Employer…"
click at [201, 407] on html "Dear Candela, I hope this message finds you well. I'm writing to let you know t…" at bounding box center [310, 454] width 231 height 238
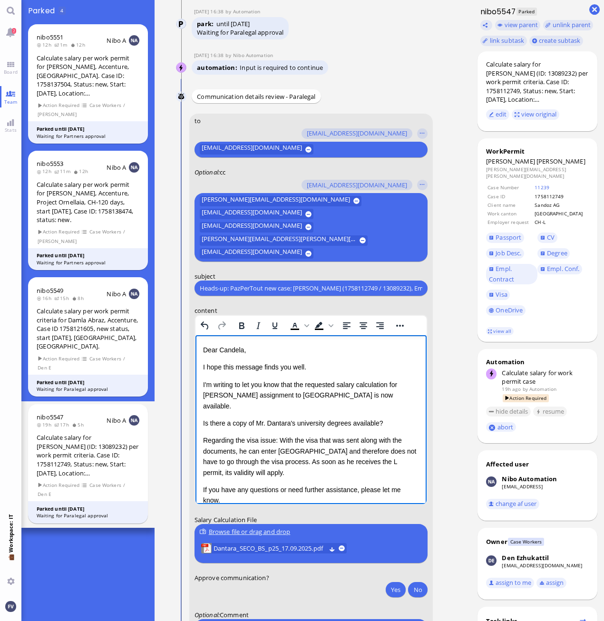
click at [203, 405] on div "Dear Candela, I hope this message finds you well. I'm writing to let you know t…" at bounding box center [311, 445] width 216 height 200
click at [221, 418] on p "To do:Is there a copy of Mr. Dantara's university degrees available?" at bounding box center [311, 423] width 216 height 10
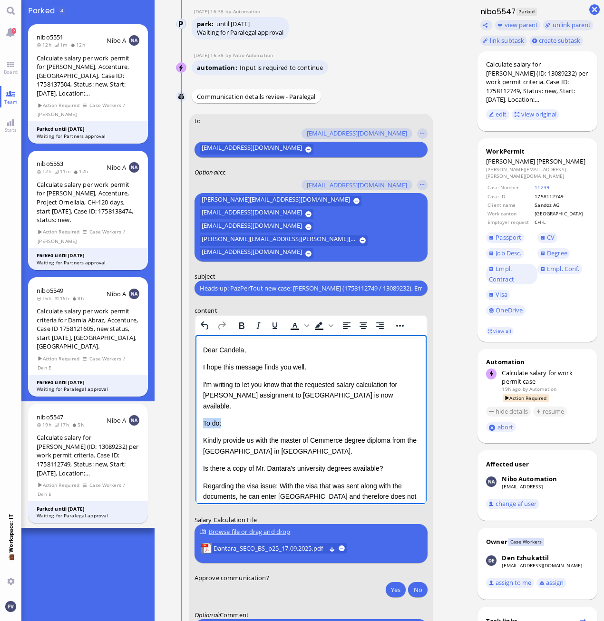
drag, startPoint x: 230, startPoint y: 414, endPoint x: 201, endPoint y: 416, distance: 29.1
click at [201, 416] on html "Dear Candela, I hope this message finds you well. I'm writing to let you know t…" at bounding box center [310, 477] width 231 height 284
click at [241, 328] on icon "Bold" at bounding box center [241, 325] width 5 height 7
click at [246, 450] on div "Dear Candela, I hope this message finds you well. I'm writing to let you know t…" at bounding box center [311, 467] width 216 height 245
click at [284, 435] on p "Kindly provide us with the master of Cemmerce degree diploma from the Maharaja …" at bounding box center [311, 445] width 216 height 21
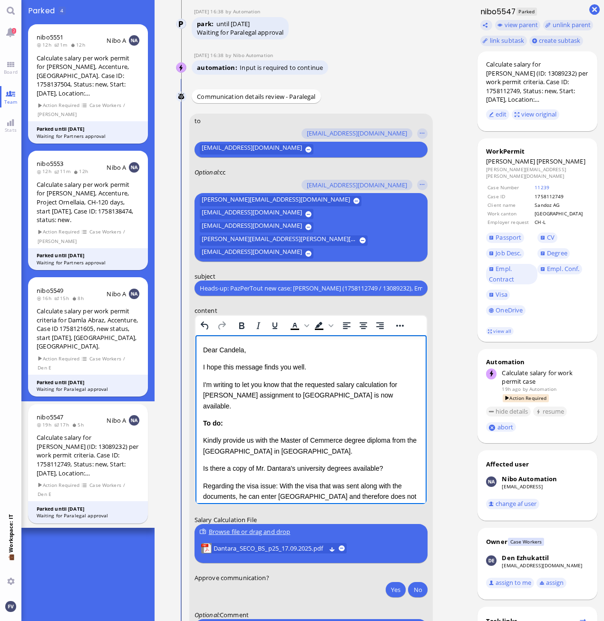
click at [314, 435] on p "Kindly provide us with the Master of Cemmerce degree diploma from the Maharaja …" at bounding box center [311, 445] width 216 height 21
click at [318, 435] on p "Kindly provide us with the Master of Cemmerce degree diploma from the Maharaja …" at bounding box center [311, 445] width 216 height 21
drag, startPoint x: 345, startPoint y: 431, endPoint x: 390, endPoint y: 428, distance: 45.7
click at [390, 435] on p "Kindly provide us with the Master of Commerce degree diploma from the Maharaja …" at bounding box center [311, 445] width 216 height 21
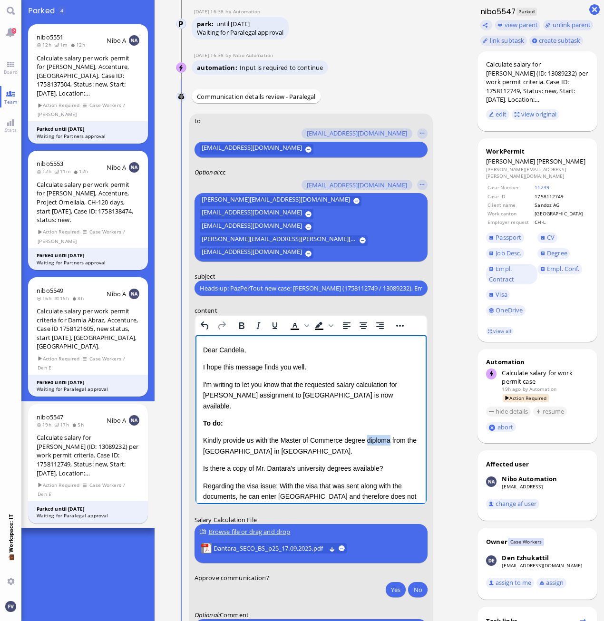
drag, startPoint x: 367, startPoint y: 429, endPoint x: 391, endPoint y: 425, distance: 24.5
click at [391, 435] on p "Kindly provide us with the Master of Commerce degree diploma from the Maharaja …" at bounding box center [311, 445] width 216 height 21
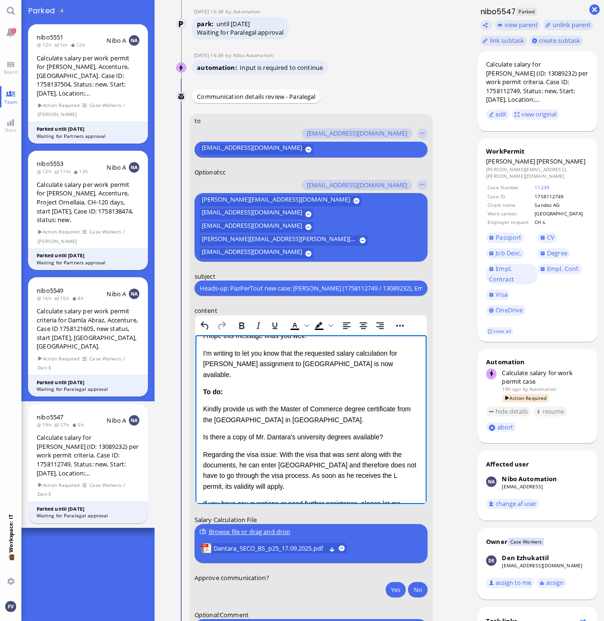
scroll to position [48, 0]
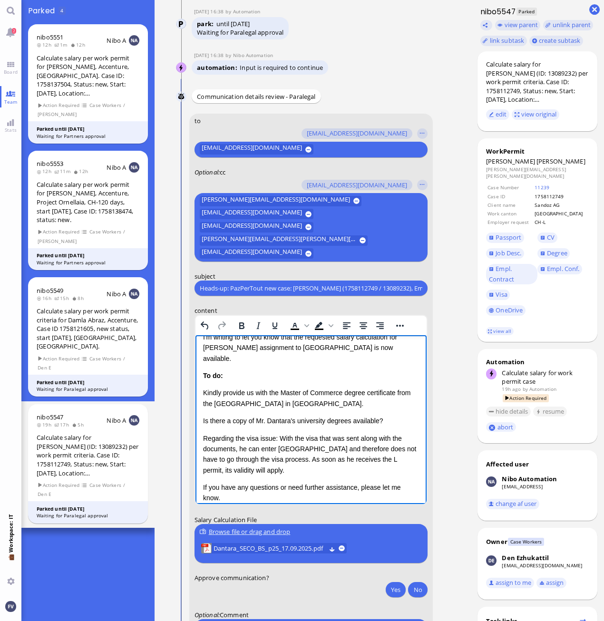
drag, startPoint x: 396, startPoint y: 411, endPoint x: 193, endPoint y: 408, distance: 203.0
click at [195, 408] on html "Dear Candela, I hope this message finds you well. I'm writing to let you know t…" at bounding box center [310, 430] width 231 height 284
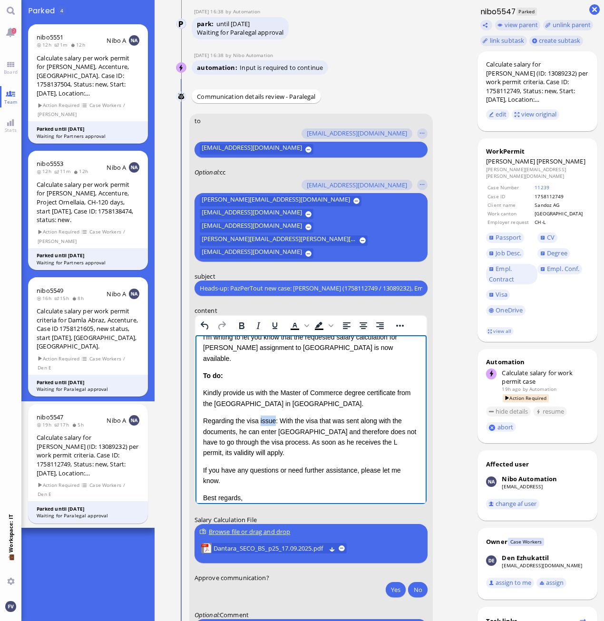
drag, startPoint x: 258, startPoint y: 409, endPoint x: 273, endPoint y: 409, distance: 14.7
click at [272, 415] on p "Regarding the visa issue: With the visa that was sent along with the documents,…" at bounding box center [311, 436] width 216 height 43
click at [266, 415] on p "Regarding the visa: With the visa that was sent along with the documents, he ca…" at bounding box center [311, 436] width 216 height 43
drag, startPoint x: 262, startPoint y: 411, endPoint x: 283, endPoint y: 414, distance: 20.7
click at [262, 415] on p "Regarding the visa: With the visa that was sent along with the documents, he ca…" at bounding box center [311, 436] width 216 height 43
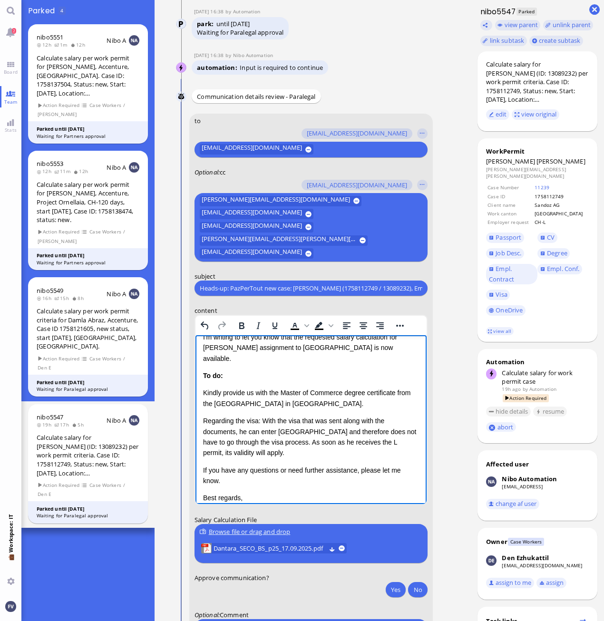
click at [261, 415] on p "Regarding the visa: With the visa that was sent along with the documents, he ca…" at bounding box center [311, 436] width 216 height 43
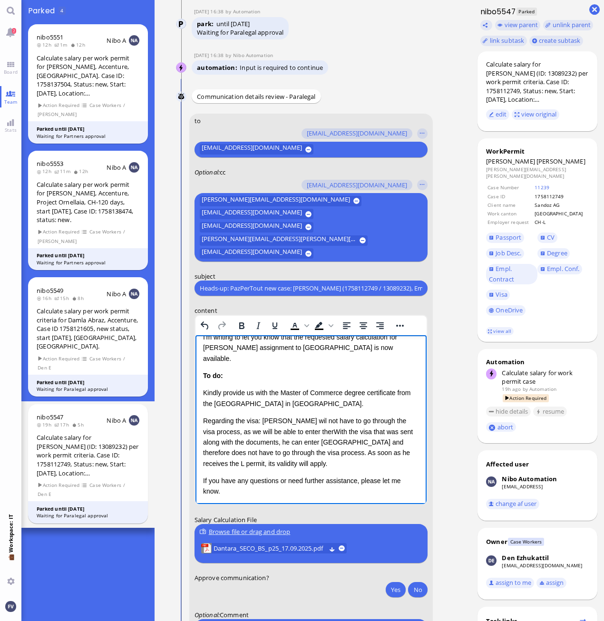
click at [287, 415] on p "Regarding the visa: Vatsal wil not have to go through the visa process, as we w…" at bounding box center [311, 441] width 216 height 53
drag, startPoint x: 292, startPoint y: 421, endPoint x: 281, endPoint y: 424, distance: 11.9
click at [281, 424] on p "Regarding the visa: Vatsal will not have to go through the visa process, as we …" at bounding box center [311, 441] width 216 height 53
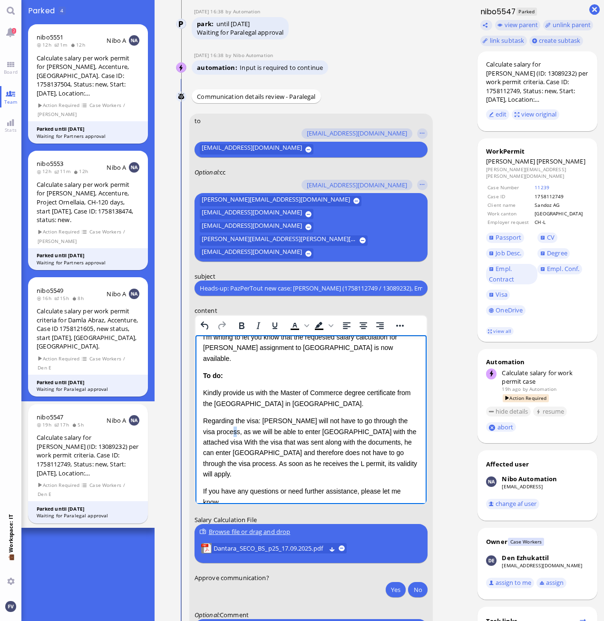
click at [214, 419] on p "Regarding the visa: Vatsal will not have to go through the visa process, as we …" at bounding box center [311, 447] width 216 height 64
drag, startPoint x: 382, startPoint y: 419, endPoint x: 405, endPoint y: 419, distance: 23.8
click at [382, 419] on p "Regarding the visa: Vatsal will not have to go through the visa process, as he …" at bounding box center [311, 447] width 216 height 64
click at [240, 429] on p "Regarding the visa: Vatsal will not have to go through the visa process, as he …" at bounding box center [311, 447] width 216 height 64
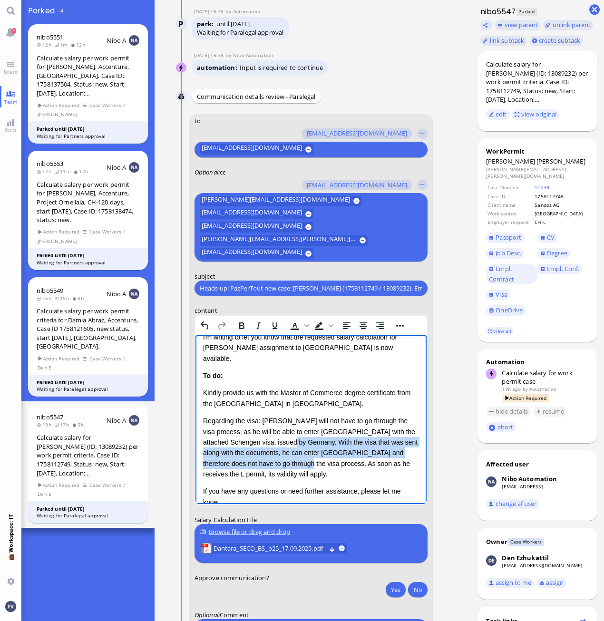
drag, startPoint x: 263, startPoint y: 431, endPoint x: 288, endPoint y: 453, distance: 32.7
click at [288, 453] on p "Regarding the visa: Vatsal will not have to go through the visa process, as he …" at bounding box center [311, 447] width 216 height 64
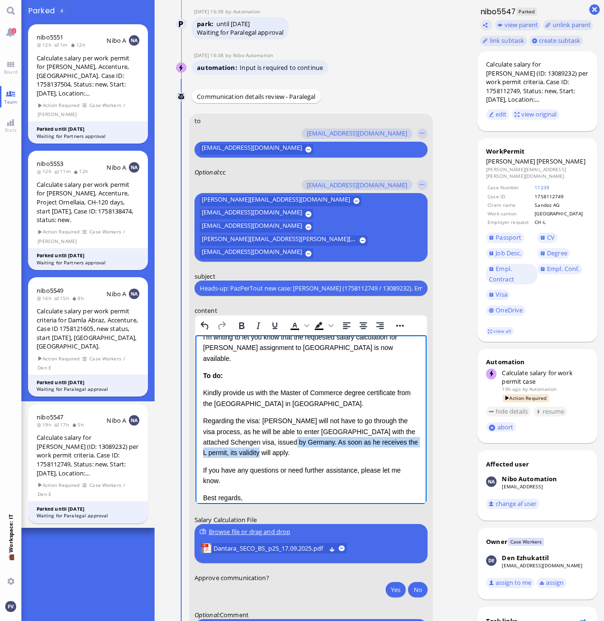
drag, startPoint x: 262, startPoint y: 432, endPoint x: 282, endPoint y: 443, distance: 23.4
click at [282, 443] on p "Regarding the visa: Vatsal will not have to go through the visa process, as he …" at bounding box center [311, 436] width 216 height 43
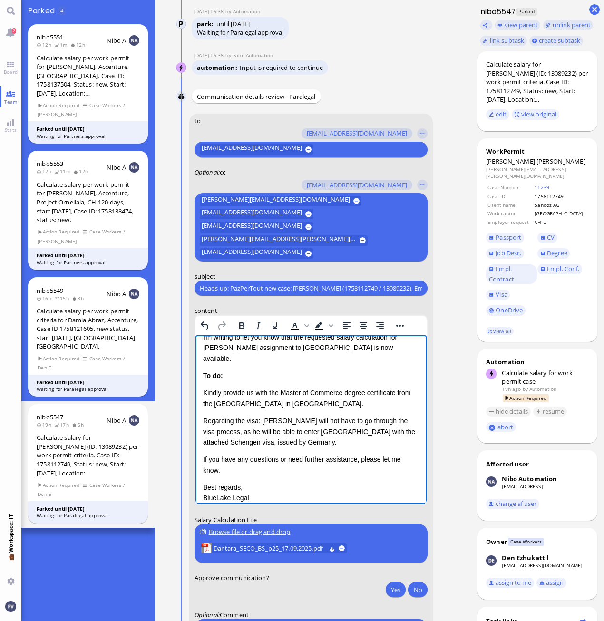
drag, startPoint x: 257, startPoint y: 430, endPoint x: 263, endPoint y: 431, distance: 6.3
click at [258, 431] on p "Regarding the visa: Vatsal will not have to go through the visa process, as he …" at bounding box center [311, 431] width 216 height 32
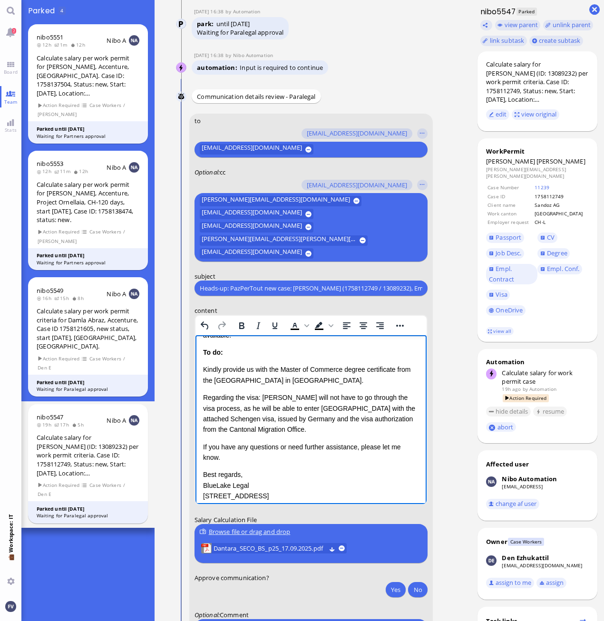
scroll to position [87, 0]
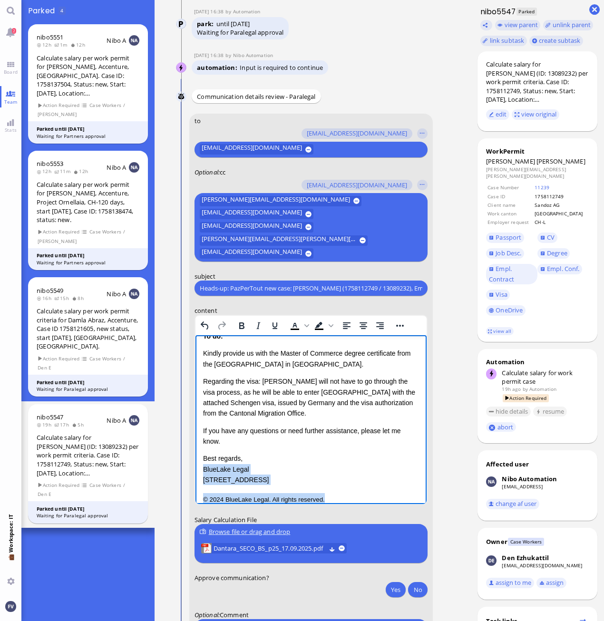
drag, startPoint x: 329, startPoint y: 487, endPoint x: 195, endPoint y: 456, distance: 138.0
click at [195, 456] on html "Dear Candela, I hope this message finds you well. I'm writing to let you know t…" at bounding box center [310, 381] width 231 height 266
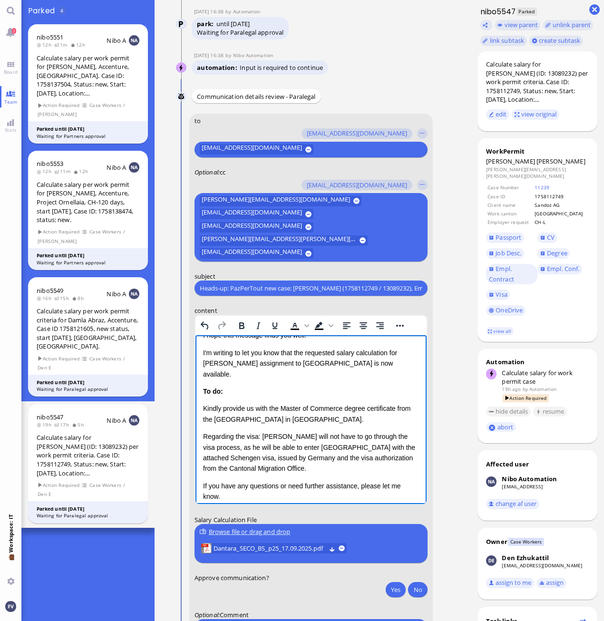
scroll to position [46, 0]
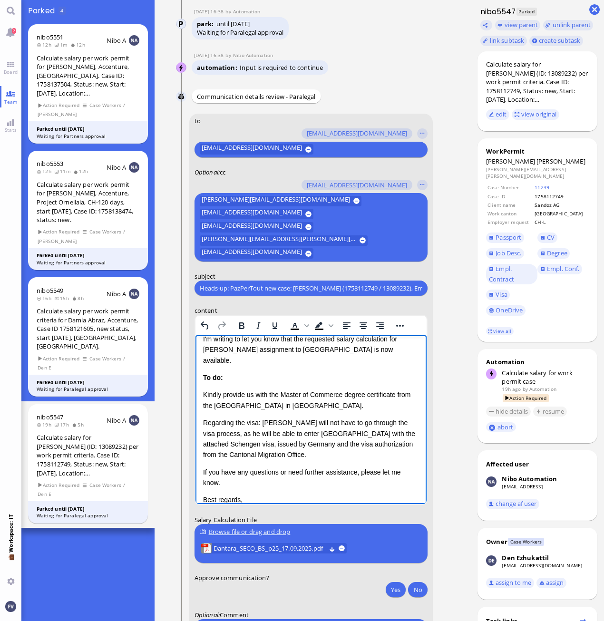
click at [206, 375] on div "Dear Candela, I hope this message finds you well. I'm writing to let you know t…" at bounding box center [311, 402] width 216 height 206
drag, startPoint x: 201, startPoint y: 366, endPoint x: 209, endPoint y: 378, distance: 15.2
click at [209, 378] on html "Dear Candela, I hope this message finds you well. I'm writing to let you know t…" at bounding box center [310, 401] width 231 height 225
drag, startPoint x: 202, startPoint y: 363, endPoint x: 205, endPoint y: 381, distance: 18.8
click at [205, 377] on div "Dear Candela, I hope this message finds you well. I'm writing to let you know t…" at bounding box center [311, 402] width 216 height 206
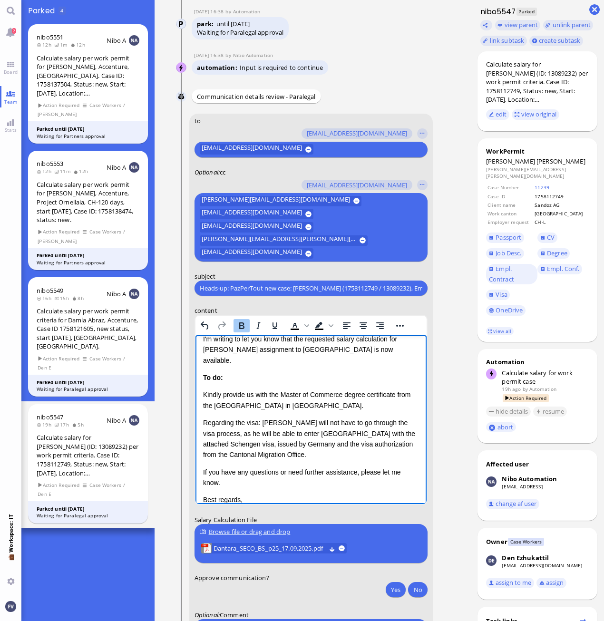
click at [259, 431] on p "Regarding the visa: Vatsal will not have to go through the visa process, as he …" at bounding box center [311, 438] width 216 height 43
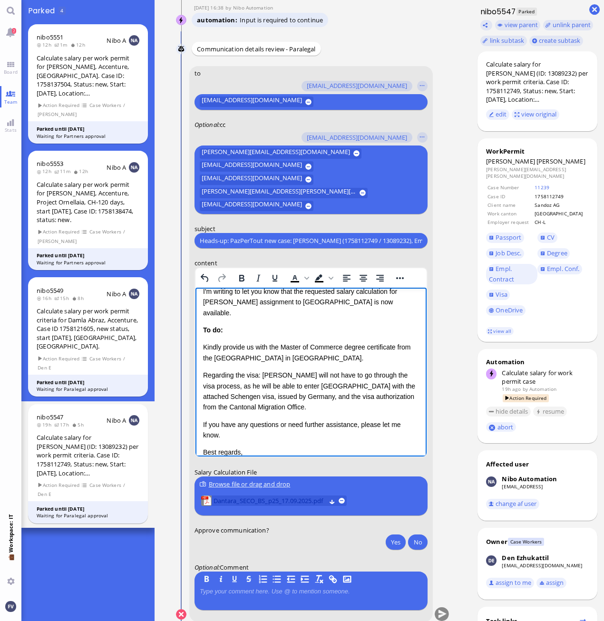
click at [297, 501] on span "Dantara_SECO_BS_p25_17.09.2025.pdf" at bounding box center [269, 501] width 112 height 10
click at [323, 348] on p "Kindly provide us with the Master of Commerce degree certificate from the Mahar…" at bounding box center [311, 352] width 216 height 21
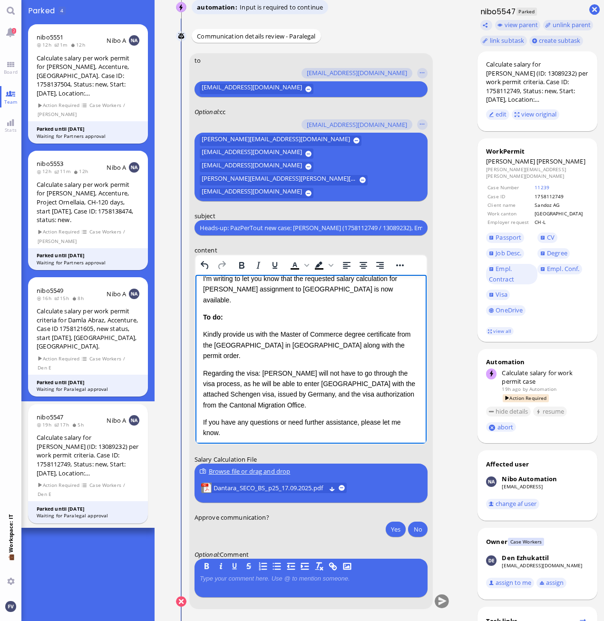
scroll to position [0, 0]
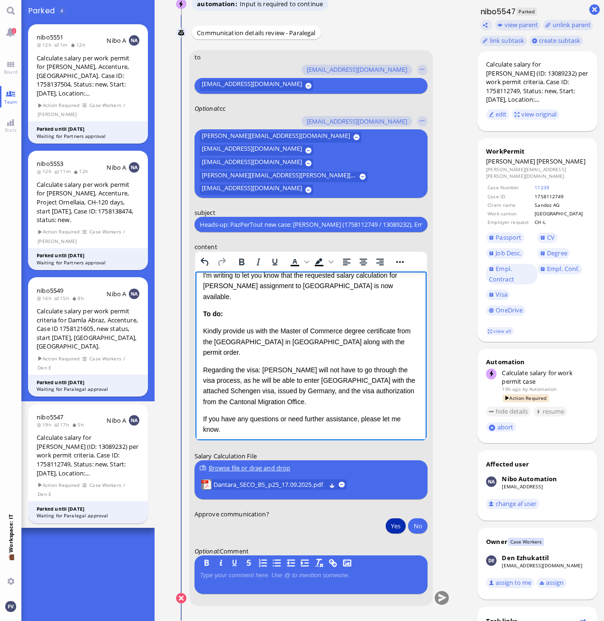
click at [392, 529] on button "Yes" at bounding box center [396, 525] width 20 height 15
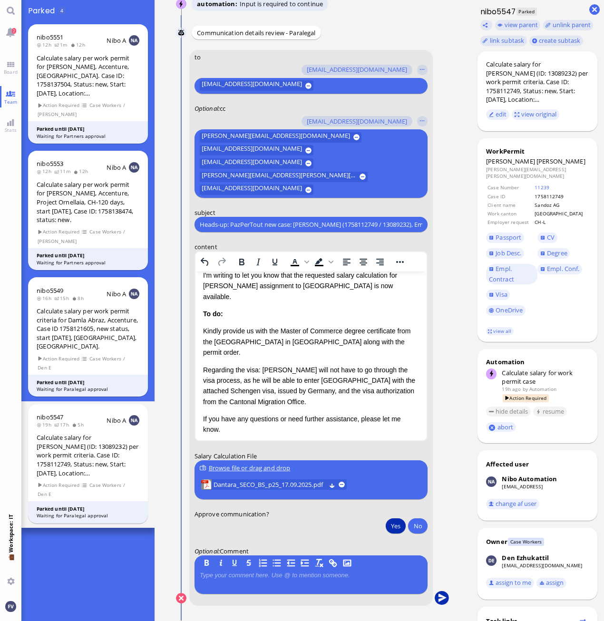
click at [440, 598] on button "submit" at bounding box center [441, 598] width 14 height 14
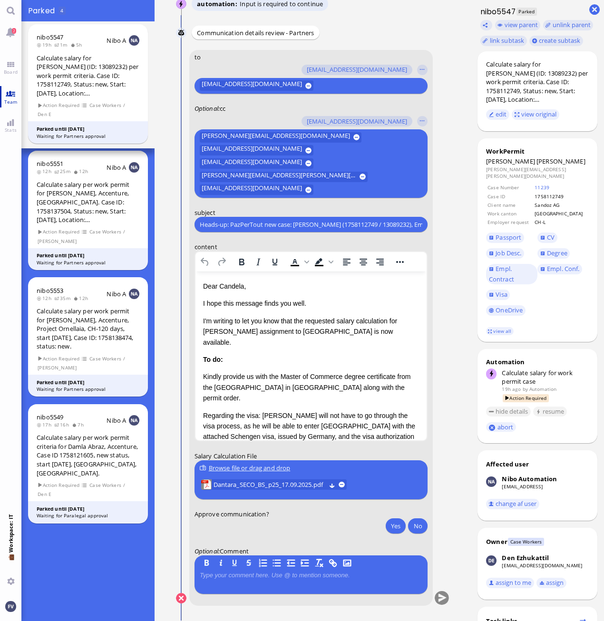
click at [10, 102] on span "Team" at bounding box center [11, 101] width 18 height 7
click at [10, 98] on span "Team" at bounding box center [11, 101] width 18 height 7
click at [17, 6] on link "Main menu" at bounding box center [10, 10] width 21 height 21
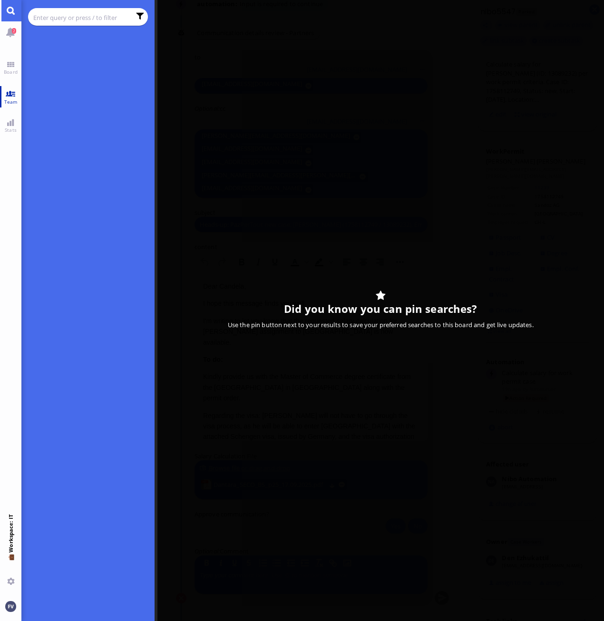
click at [7, 96] on link "Team" at bounding box center [10, 96] width 21 height 21
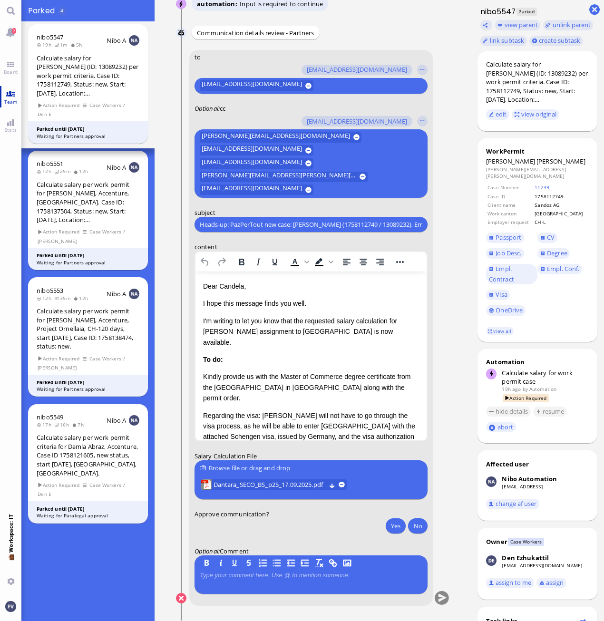
click at [7, 99] on span "Team" at bounding box center [11, 101] width 18 height 7
click at [10, 120] on link "Stats" at bounding box center [10, 125] width 21 height 21
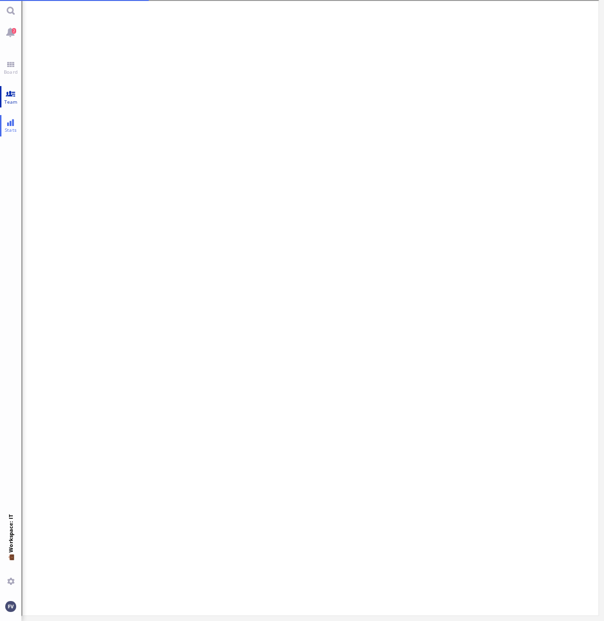
click at [10, 97] on link "Team" at bounding box center [10, 96] width 21 height 21
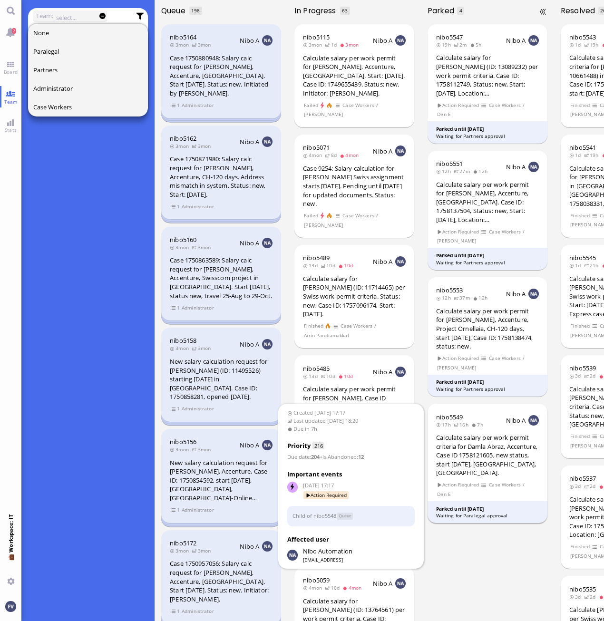
click at [460, 514] on div "Waiting for Paralegal approval" at bounding box center [487, 515] width 103 height 7
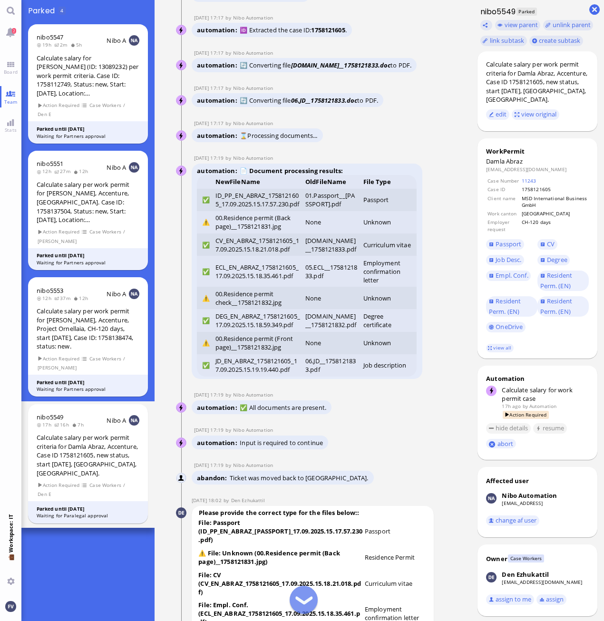
scroll to position [-3302, 0]
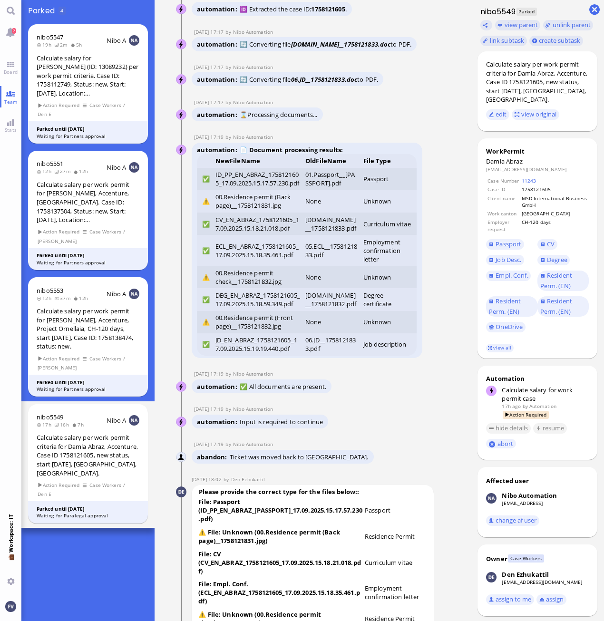
click at [425, 461] on conversation-line "17 Sep 17:19 by Nibo Automation Nibo Automation abandon Ticket was moved back t…" at bounding box center [312, 453] width 273 height 25
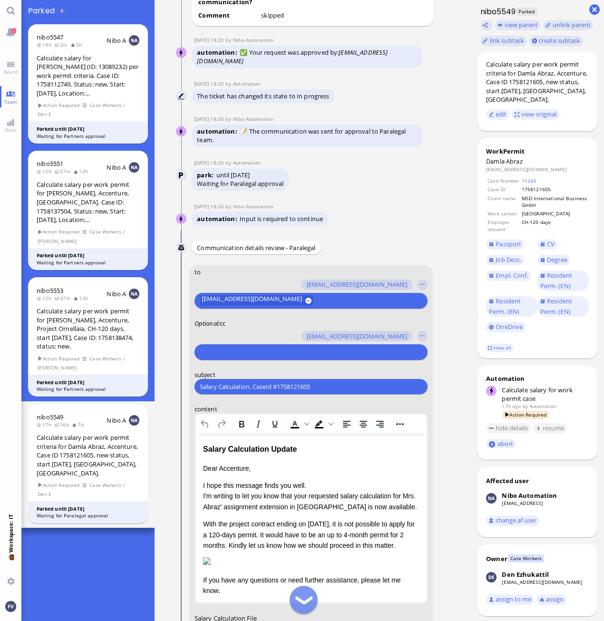
scroll to position [-164, 0]
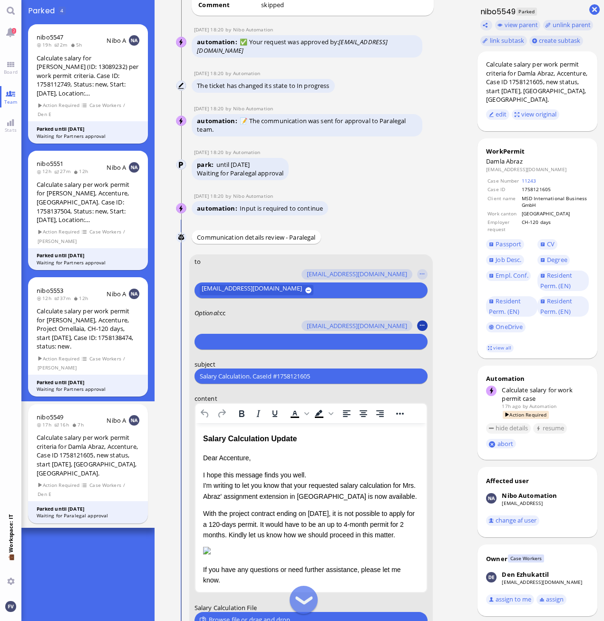
click at [425, 327] on button "button" at bounding box center [422, 326] width 10 height 10
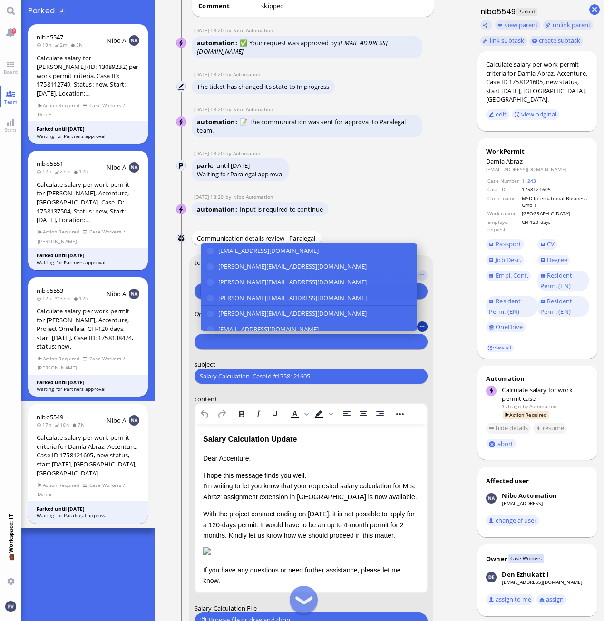
scroll to position [-164, 0]
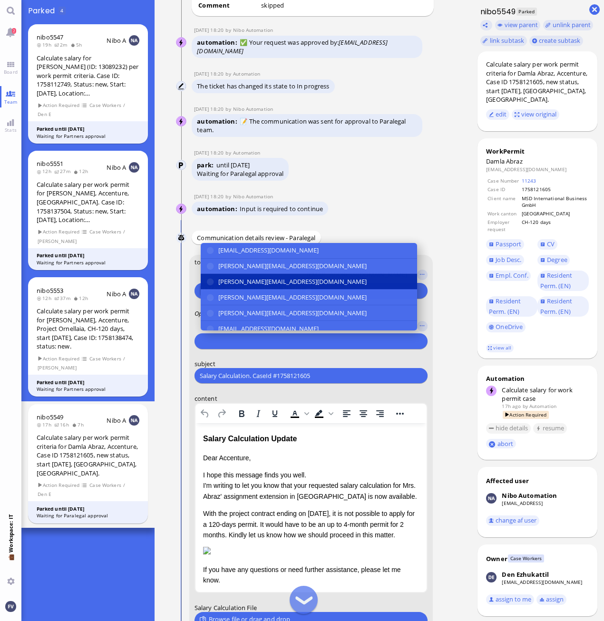
click at [356, 282] on button "[PERSON_NAME][EMAIL_ADDRESS][DOMAIN_NAME]" at bounding box center [309, 282] width 216 height 16
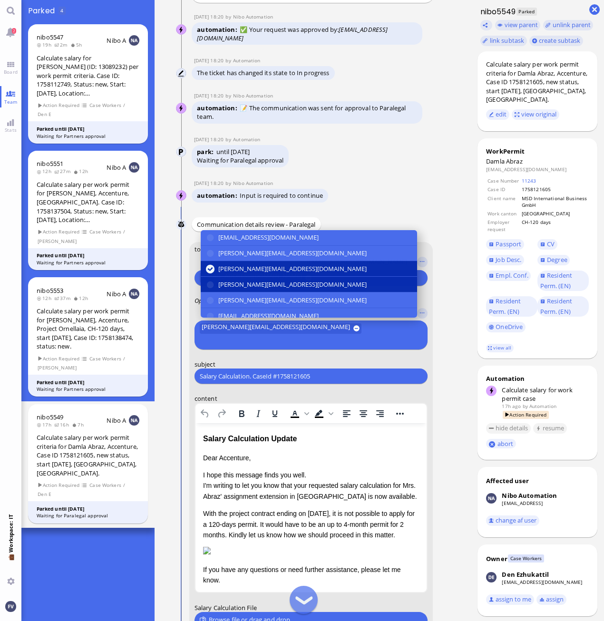
scroll to position [48, 0]
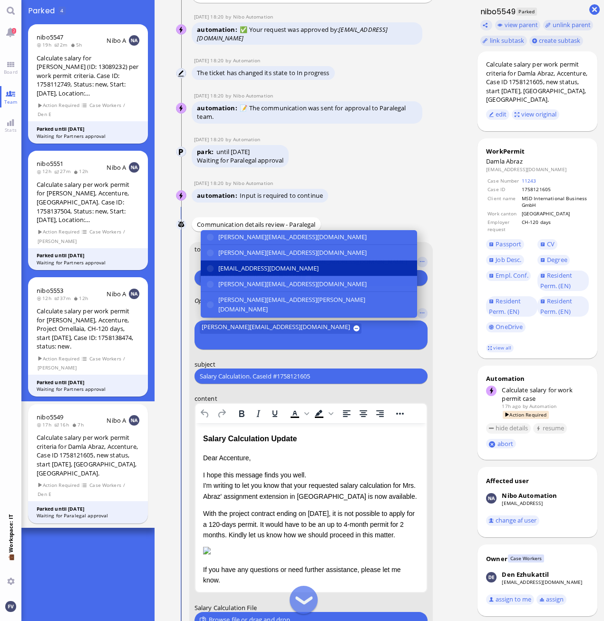
click at [341, 276] on button "[EMAIL_ADDRESS][DOMAIN_NAME]" at bounding box center [309, 268] width 216 height 16
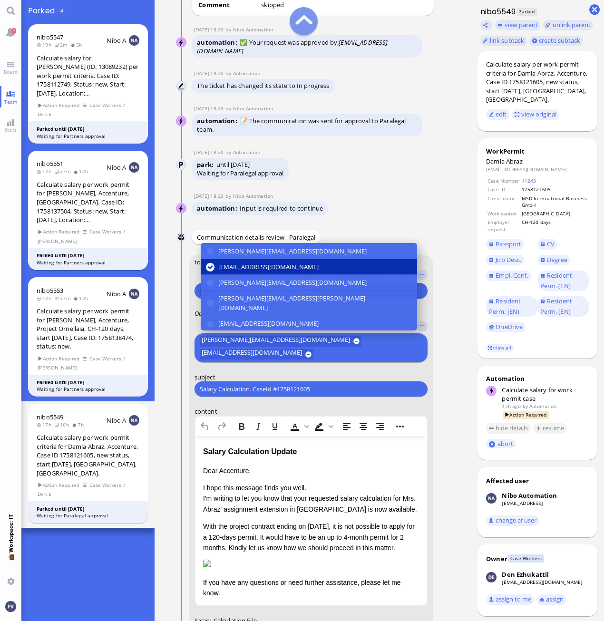
scroll to position [95, 0]
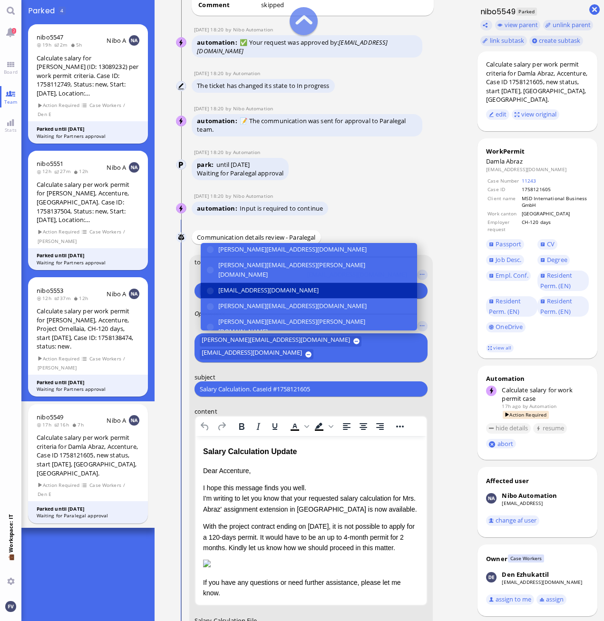
click at [342, 282] on button "[EMAIL_ADDRESS][DOMAIN_NAME]" at bounding box center [309, 290] width 216 height 16
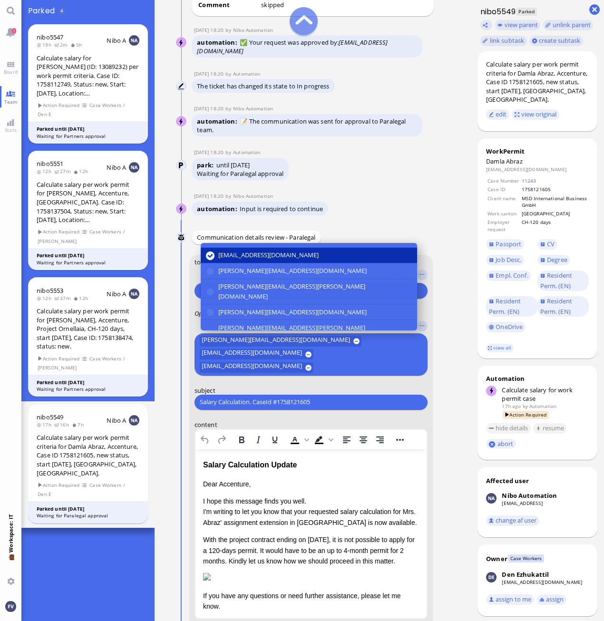
scroll to position [178, 0]
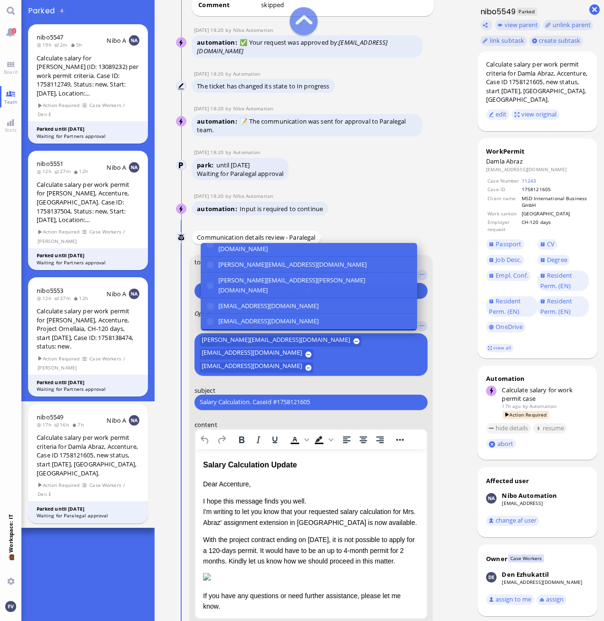
drag, startPoint x: 315, startPoint y: 304, endPoint x: 316, endPoint y: 313, distance: 9.0
click at [315, 332] on span "[PERSON_NAME][EMAIL_ADDRESS][PERSON_NAME][DOMAIN_NAME]" at bounding box center [314, 342] width 193 height 20
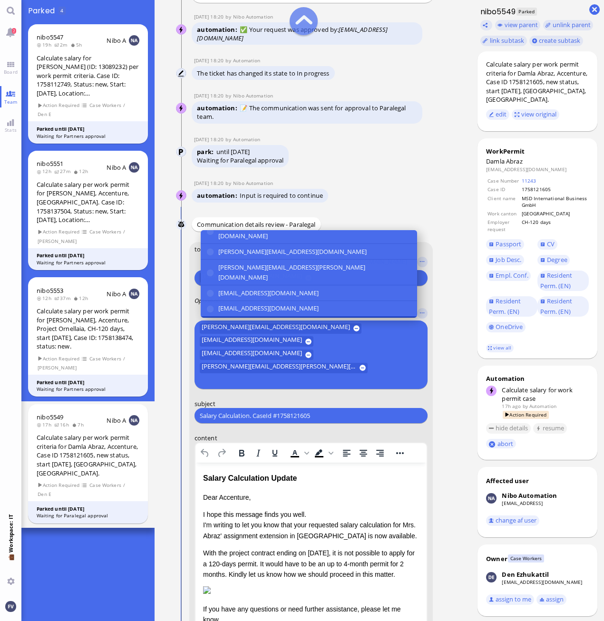
click at [316, 345] on span "[EMAIL_ADDRESS][DOMAIN_NAME]" at bounding box center [268, 350] width 100 height 10
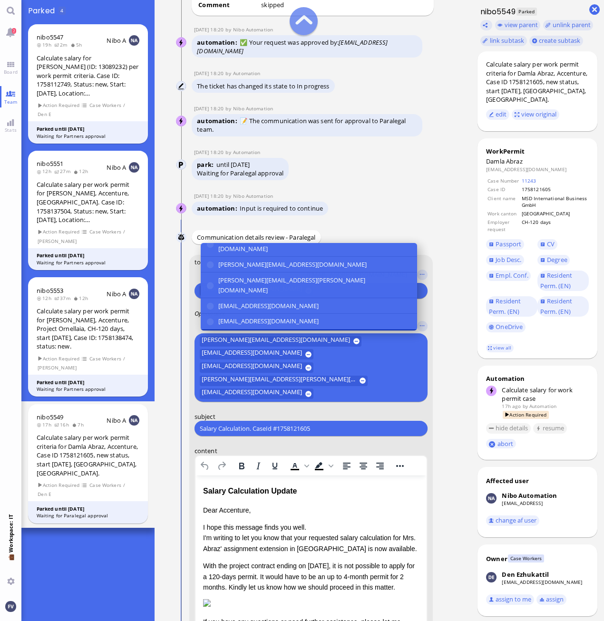
click at [454, 363] on nitautoscroll "17 Sep 17:17 by Automation Automation Calculate eligible salary for work permit…" at bounding box center [313, 310] width 304 height 621
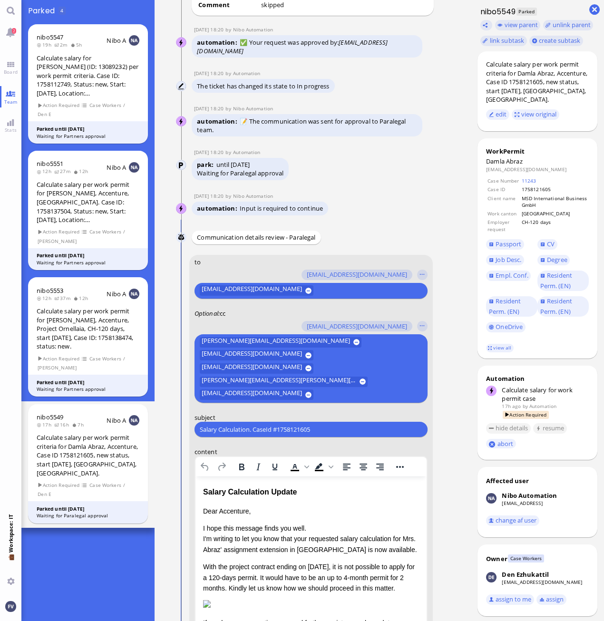
click at [338, 429] on input "Salary Calculation. CaseId #1758121605" at bounding box center [311, 429] width 222 height 10
drag, startPoint x: 153, startPoint y: 428, endPoint x: 57, endPoint y: 429, distance: 96.5
click at [57, 429] on board-view "Team: None Paralegal Partners Administrator Case Workers What is team view? Tea…" at bounding box center [312, 310] width 582 height 621
paste input "PazPerTout new case: Damla Abraz (1758121605 / 11362638), Employer Request: CH-…"
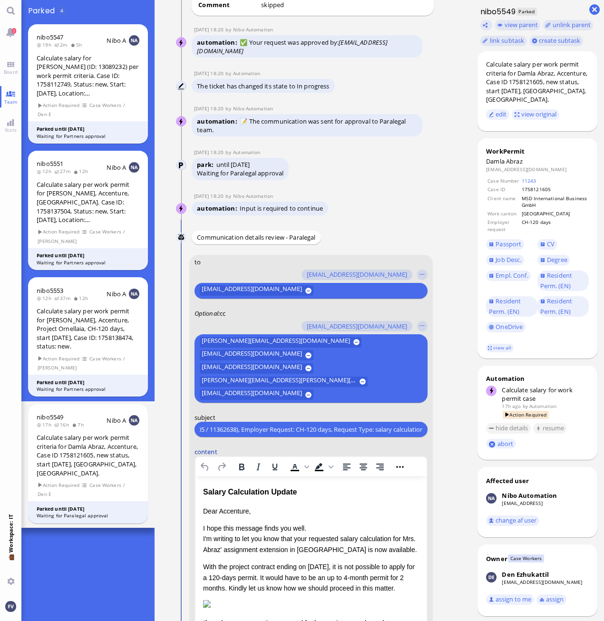
type input "PazPerTout new case: Damla Abraz (1758121605 / 11362638), Employer Request: CH-…"
click at [422, 452] on label "content" at bounding box center [310, 451] width 233 height 9
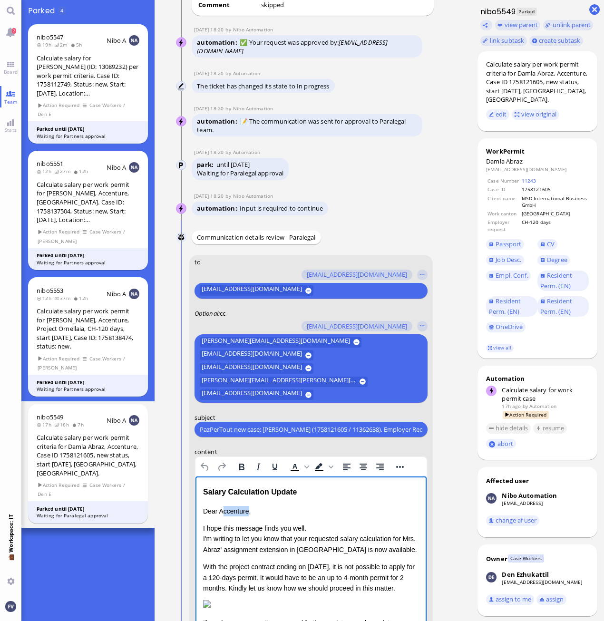
drag, startPoint x: 222, startPoint y: 510, endPoint x: 247, endPoint y: 510, distance: 24.7
click at [247, 510] on p "Dear Accenture," at bounding box center [311, 510] width 216 height 10
click at [336, 526] on p "I hope this message finds you well. I'm writing to let you know that your reque…" at bounding box center [311, 538] width 216 height 32
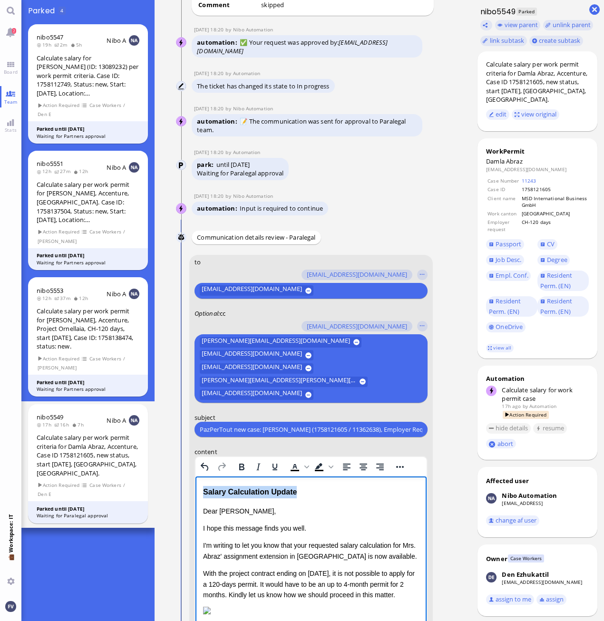
drag, startPoint x: 343, startPoint y: 496, endPoint x: 287, endPoint y: 951, distance: 458.4
click at [195, 476] on html "Salary Calculation Update Dear Aldana, I hope this message finds you well. I'm …" at bounding box center [310, 594] width 231 height 237
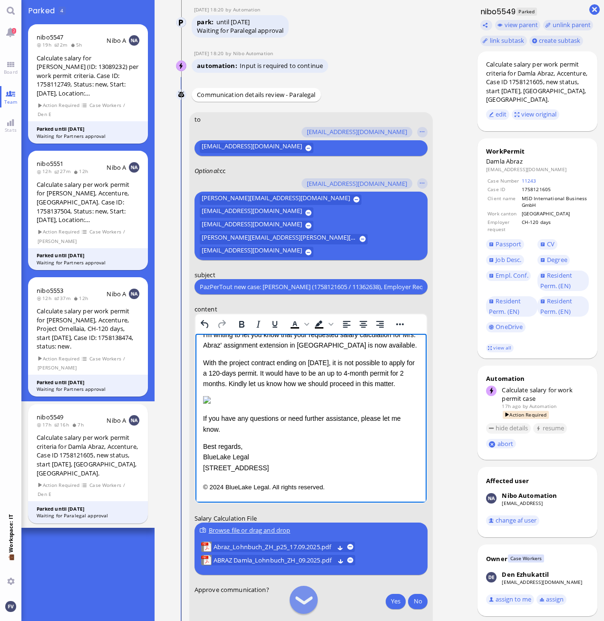
scroll to position [145, 0]
drag, startPoint x: 342, startPoint y: 480, endPoint x: 199, endPoint y: 447, distance: 146.8
click at [199, 447] on html "Dear Aldana, I hope this message finds you well. I'm writing to let you know th…" at bounding box center [310, 393] width 231 height 217
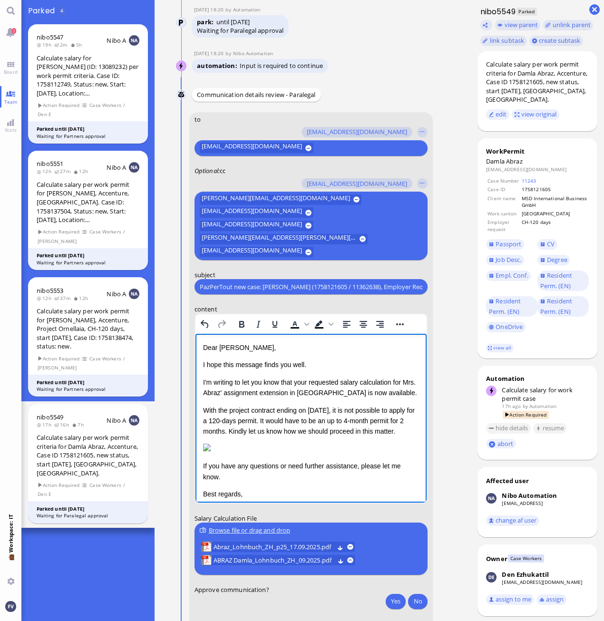
scroll to position [0, 0]
drag, startPoint x: 296, startPoint y: 383, endPoint x: 310, endPoint y: 382, distance: 14.3
click at [310, 382] on p "I'm writing to let you know that your requested salary calculation for Mrs. Abr…" at bounding box center [311, 387] width 216 height 21
click at [202, 409] on html "Dear Aldana, I hope this message finds you well. I'm writing to let you know th…" at bounding box center [310, 421] width 231 height 176
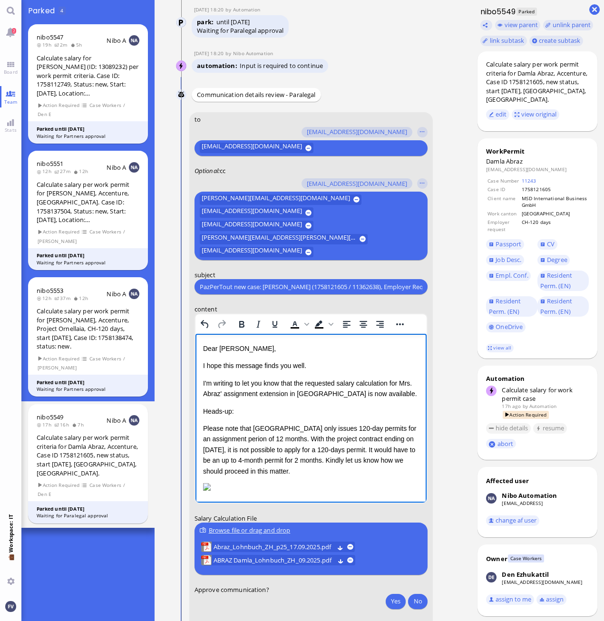
drag, startPoint x: 300, startPoint y: 436, endPoint x: 314, endPoint y: 438, distance: 13.9
click at [301, 436] on p "Please note that Canton Zurich only issues 120-day permits for an assignment pe…" at bounding box center [311, 449] width 216 height 53
click at [288, 450] on p "Please note that Canton Zurich only issues 120-day permits for an assignment pe…" at bounding box center [311, 449] width 216 height 53
click at [289, 450] on p "Please note that Canton Zurich only issues 120-day permits for an assignment pe…" at bounding box center [311, 449] width 216 height 53
click at [398, 448] on p "Please note that Canton Zurich only issues 120-day permits for an assignment pe…" at bounding box center [311, 449] width 216 height 53
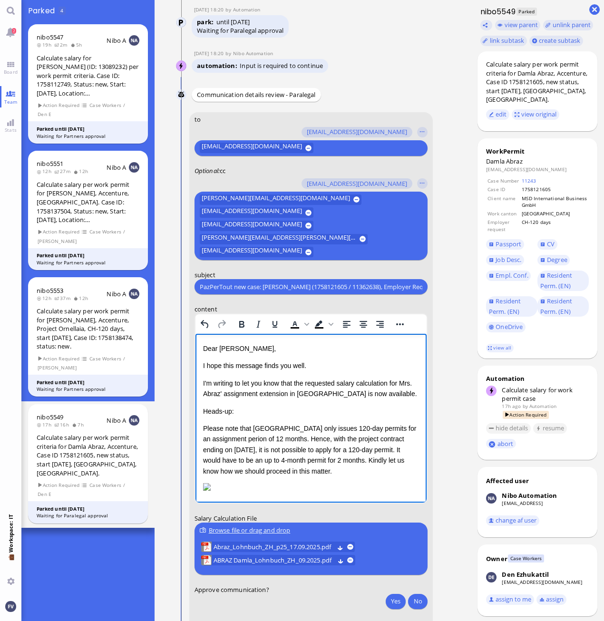
drag, startPoint x: 225, startPoint y: 458, endPoint x: 270, endPoint y: 463, distance: 44.9
click at [225, 458] on p "Please note that Canton Zurich only issues 120-day permits for an assignment pe…" at bounding box center [311, 449] width 216 height 53
click at [310, 458] on p "Please note that Canton Zurich only issues 120-day permits for an assignment pe…" at bounding box center [311, 449] width 216 height 53
click at [292, 460] on p "Please note that Canton Zurich only issues 120-day permits for an assignment pe…" at bounding box center [311, 449] width 216 height 53
click at [359, 462] on p "Please note that Canton Zurich only issues 120-day permits for an assignment pe…" at bounding box center [311, 449] width 216 height 53
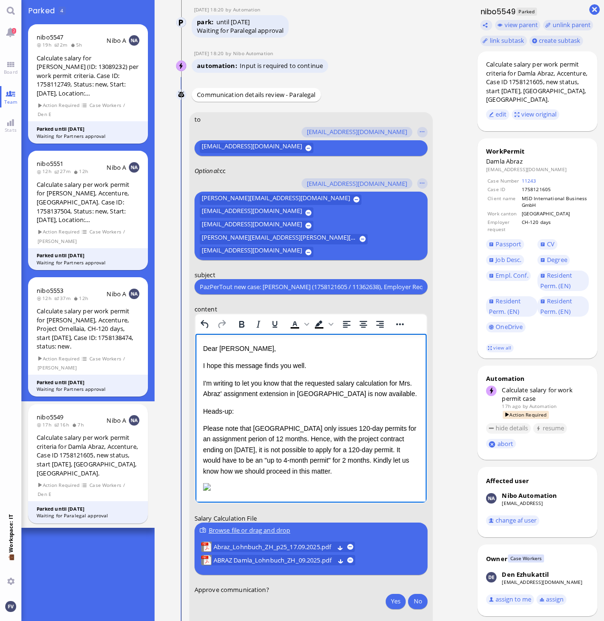
click at [224, 459] on p "Please note that Canton Zurich only issues 120-day permits for an assignment pe…" at bounding box center [311, 449] width 216 height 53
click at [326, 458] on p "Please note that Canton Zurich only issues 120-day permits for an assignment pe…" at bounding box center [311, 449] width 216 height 53
click at [348, 460] on p "Please note that Canton Zurich only issues 120-day permits for an assignment pe…" at bounding box center [311, 449] width 216 height 53
click at [343, 469] on p "Please note that Canton Zurich only issues 120-day permits for an assignment pe…" at bounding box center [311, 449] width 216 height 53
drag, startPoint x: 235, startPoint y: 471, endPoint x: 265, endPoint y: 469, distance: 30.5
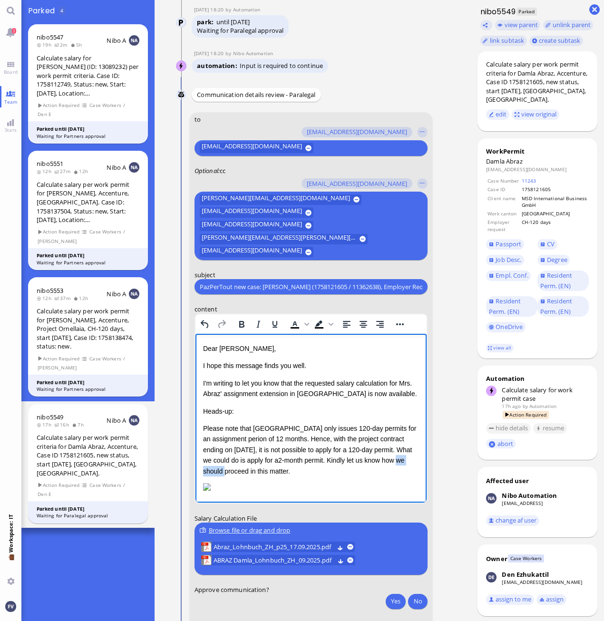
click at [265, 469] on p "Please note that Canton Zurich only issues 120-day permits for an assignment pe…" at bounding box center [311, 449] width 216 height 53
drag, startPoint x: 237, startPoint y: 405, endPoint x: 390, endPoint y: 734, distance: 362.8
click at [195, 405] on html "Dear Aldana, I hope this message finds you well. I'm writing to let you know th…" at bounding box center [310, 440] width 231 height 214
click at [243, 324] on icon "Bold" at bounding box center [241, 323] width 5 height 7
click at [298, 427] on p "Please note that Canton Zurich only issues 120-day permits for an assignment pe…" at bounding box center [311, 449] width 216 height 53
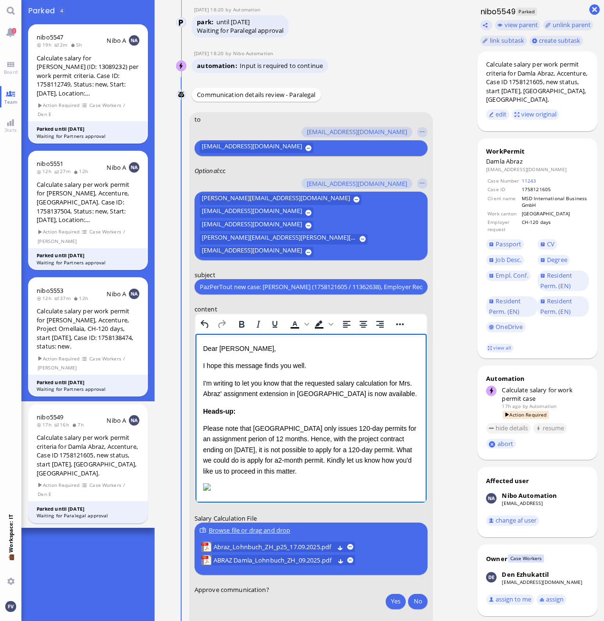
click at [200, 286] on input "PazPerTout new case: Damla Abraz (1758121605 / 11362638), Employer Request: CH-…" at bounding box center [311, 286] width 222 height 10
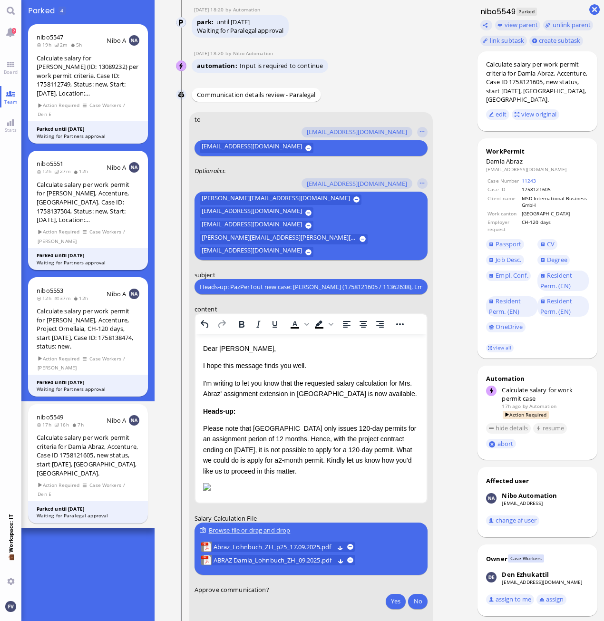
type input "Heads-up: PazPerTout new case: Damla Abraz (1758121605 / 11362638), Employer Re…"
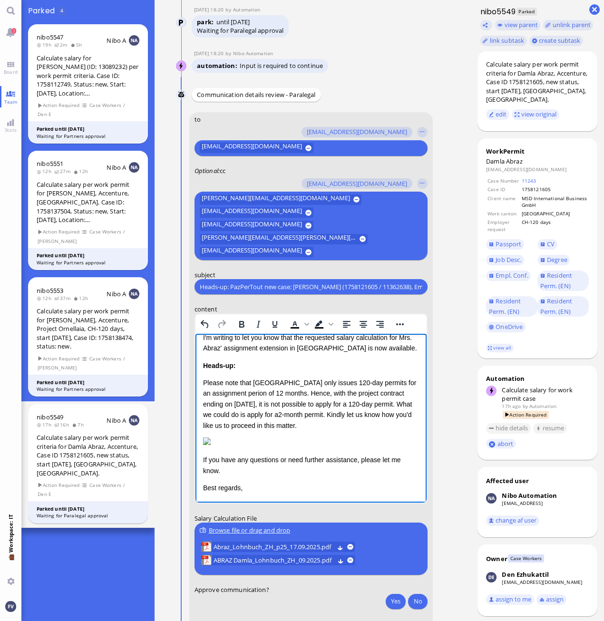
drag, startPoint x: 314, startPoint y: 412, endPoint x: 324, endPoint y: 414, distance: 10.6
click at [314, 412] on p "Please note that Canton Zurich only issues 120-day permits for an assignment pe…" at bounding box center [311, 403] width 216 height 53
drag, startPoint x: 288, startPoint y: 413, endPoint x: 280, endPoint y: 416, distance: 7.9
click at [280, 416] on p "Please note that Canton Zurich only issues 120-day permits for an assignment pe…" at bounding box center [311, 403] width 216 height 53
drag, startPoint x: 315, startPoint y: 413, endPoint x: 335, endPoint y: 412, distance: 19.5
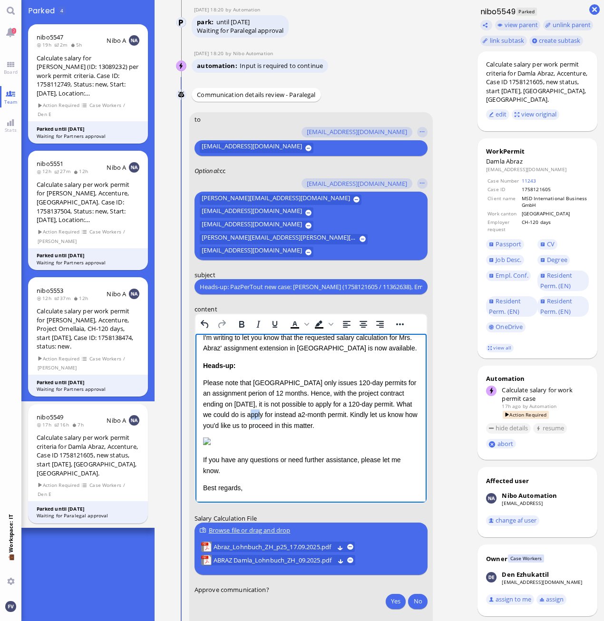
click at [335, 412] on p "Please note that Canton Zurich only issues 120-day permits for an assignment pe…" at bounding box center [311, 403] width 216 height 53
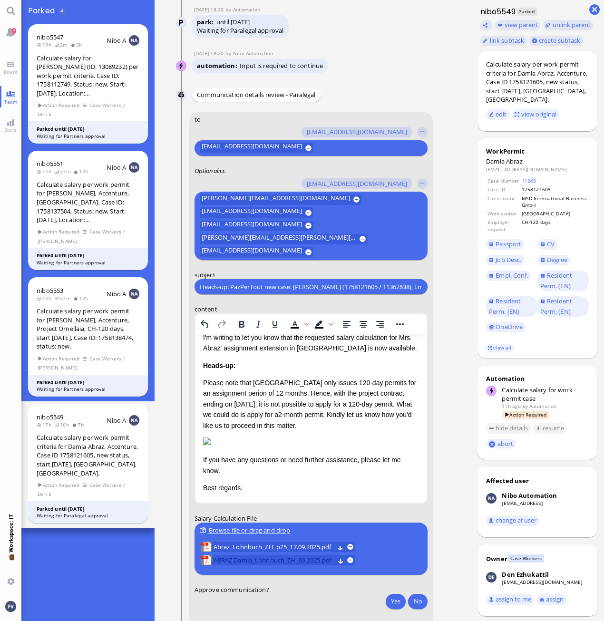
click at [261, 561] on span "ABRAZ Damla_Lohnbuch_ZH_09.2025.pdf" at bounding box center [273, 560] width 121 height 10
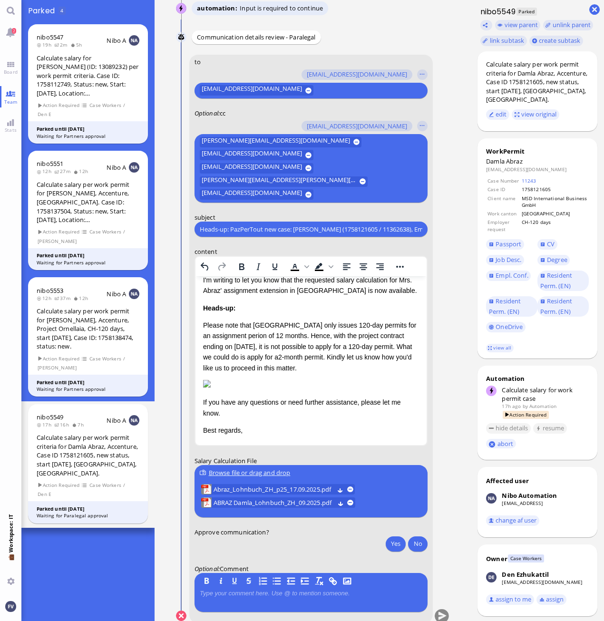
scroll to position [0, 0]
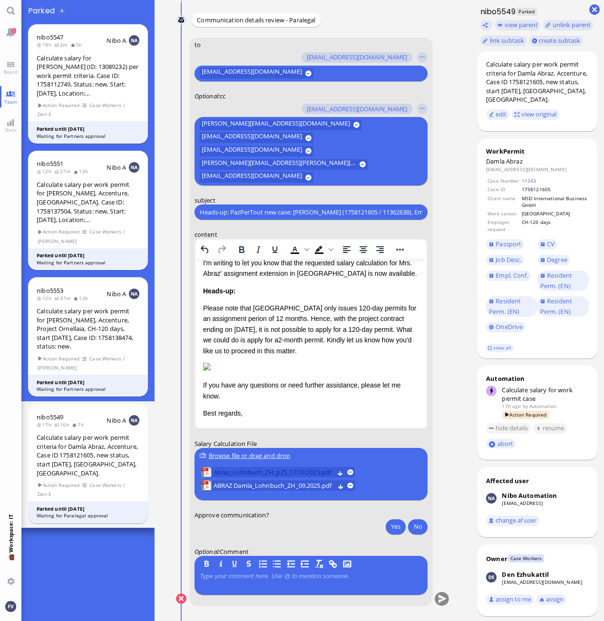
click at [306, 471] on span "Abraz_Lohnbuch_ZH_p25_17.09.2025.pdf" at bounding box center [273, 472] width 120 height 10
click at [395, 530] on button "Yes" at bounding box center [396, 526] width 20 height 15
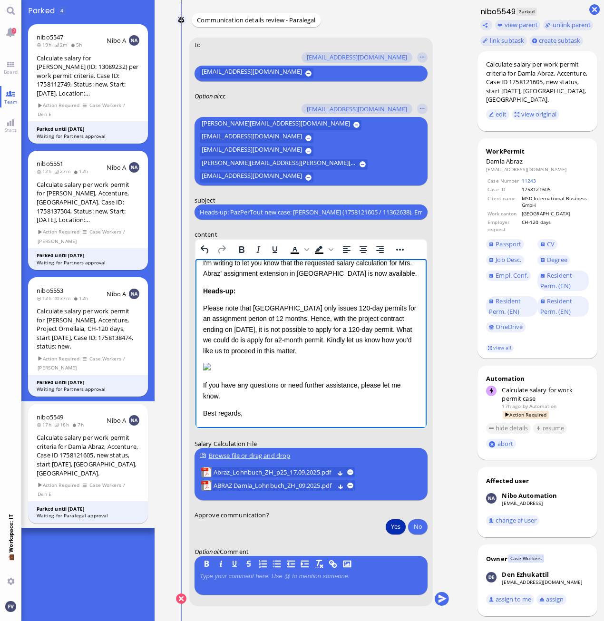
scroll to position [131, 0]
drag, startPoint x: 424, startPoint y: 355, endPoint x: 623, endPoint y: 671, distance: 373.5
click at [201, 372] on html "Dear Aldana, I hope this message finds you well. I'm writing to let you know th…" at bounding box center [310, 320] width 231 height 214
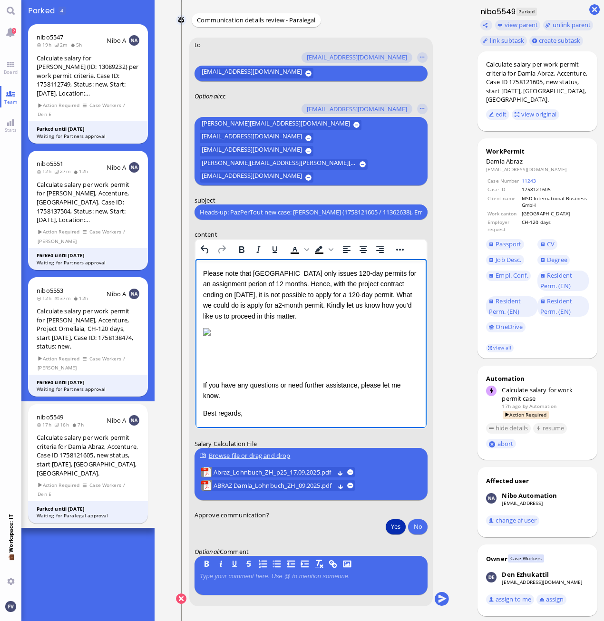
click at [205, 383] on div "Dear Aldana, I hope this message finds you well. I'm writing to let you know th…" at bounding box center [311, 303] width 216 height 230
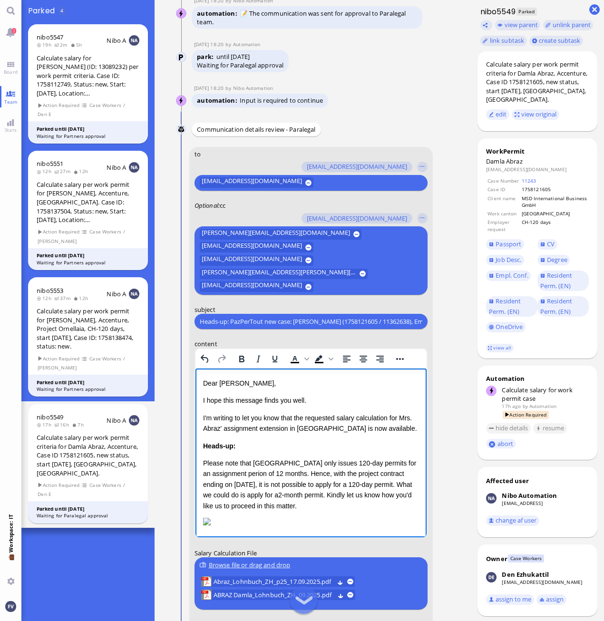
scroll to position [0, 0]
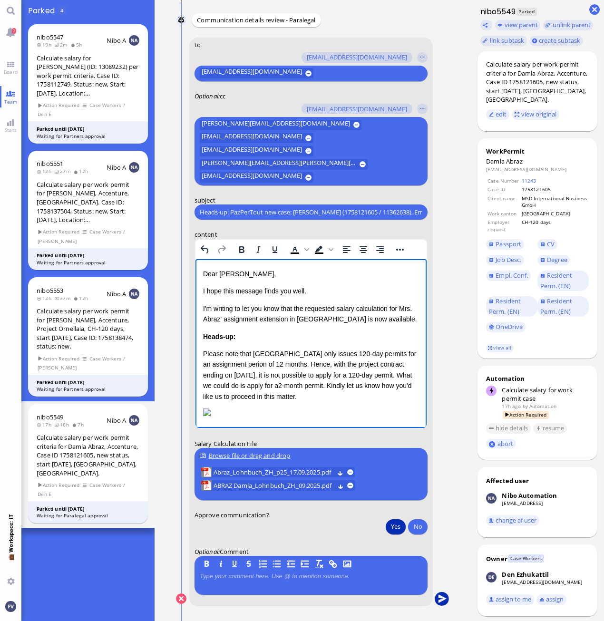
click at [444, 602] on button "submit" at bounding box center [441, 599] width 14 height 14
